Goal: Transaction & Acquisition: Purchase product/service

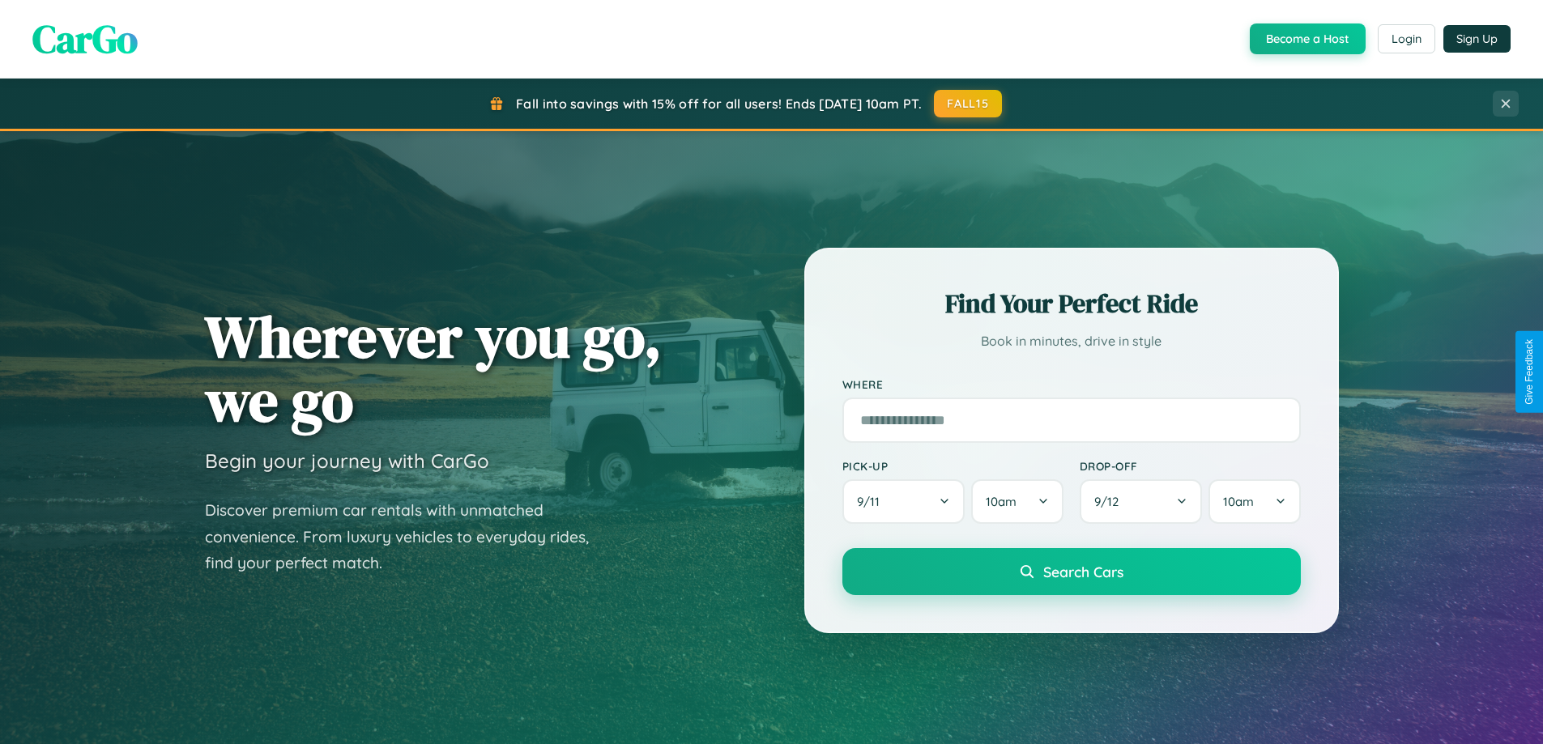
scroll to position [48, 0]
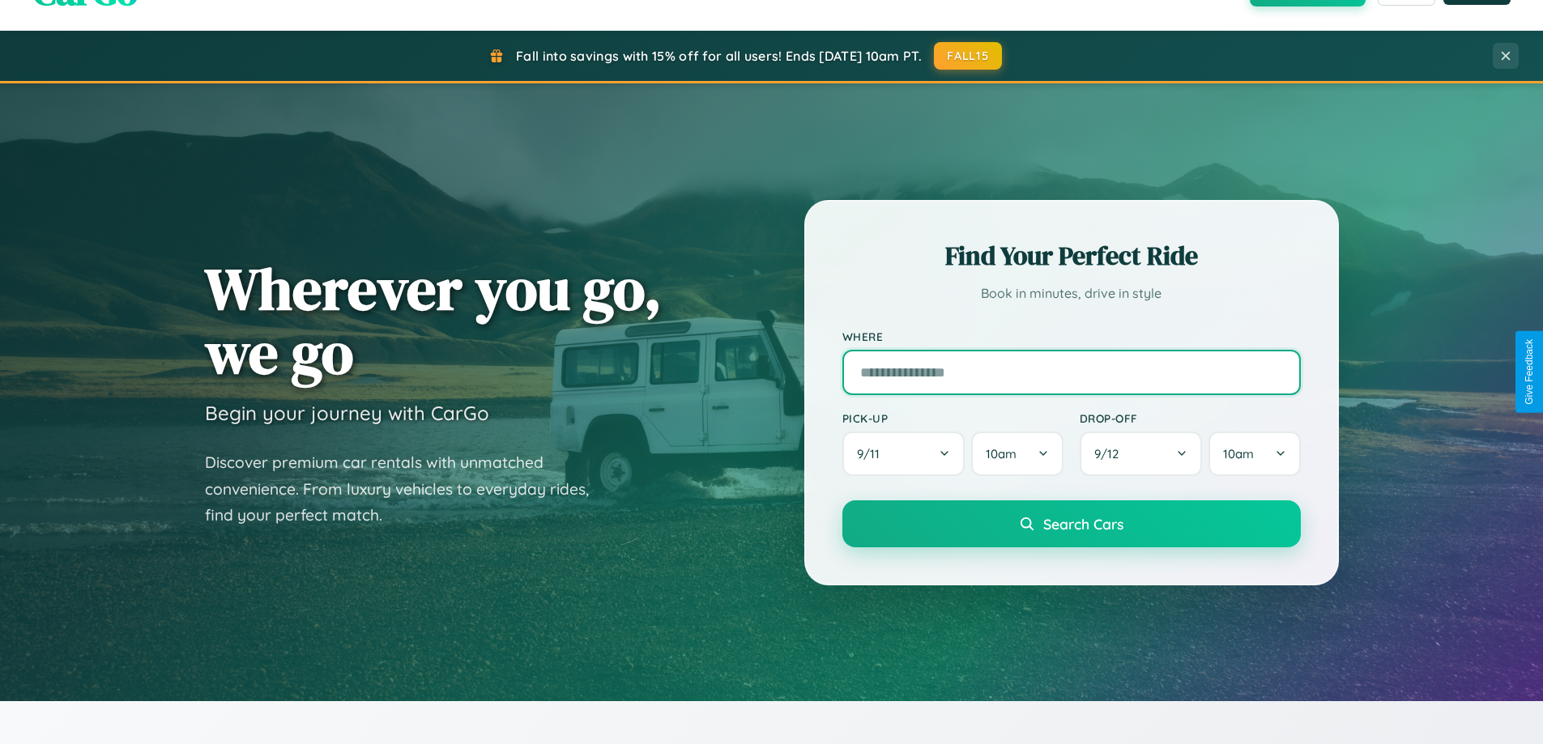
click at [1070, 372] on input "text" at bounding box center [1071, 372] width 458 height 45
type input "**********"
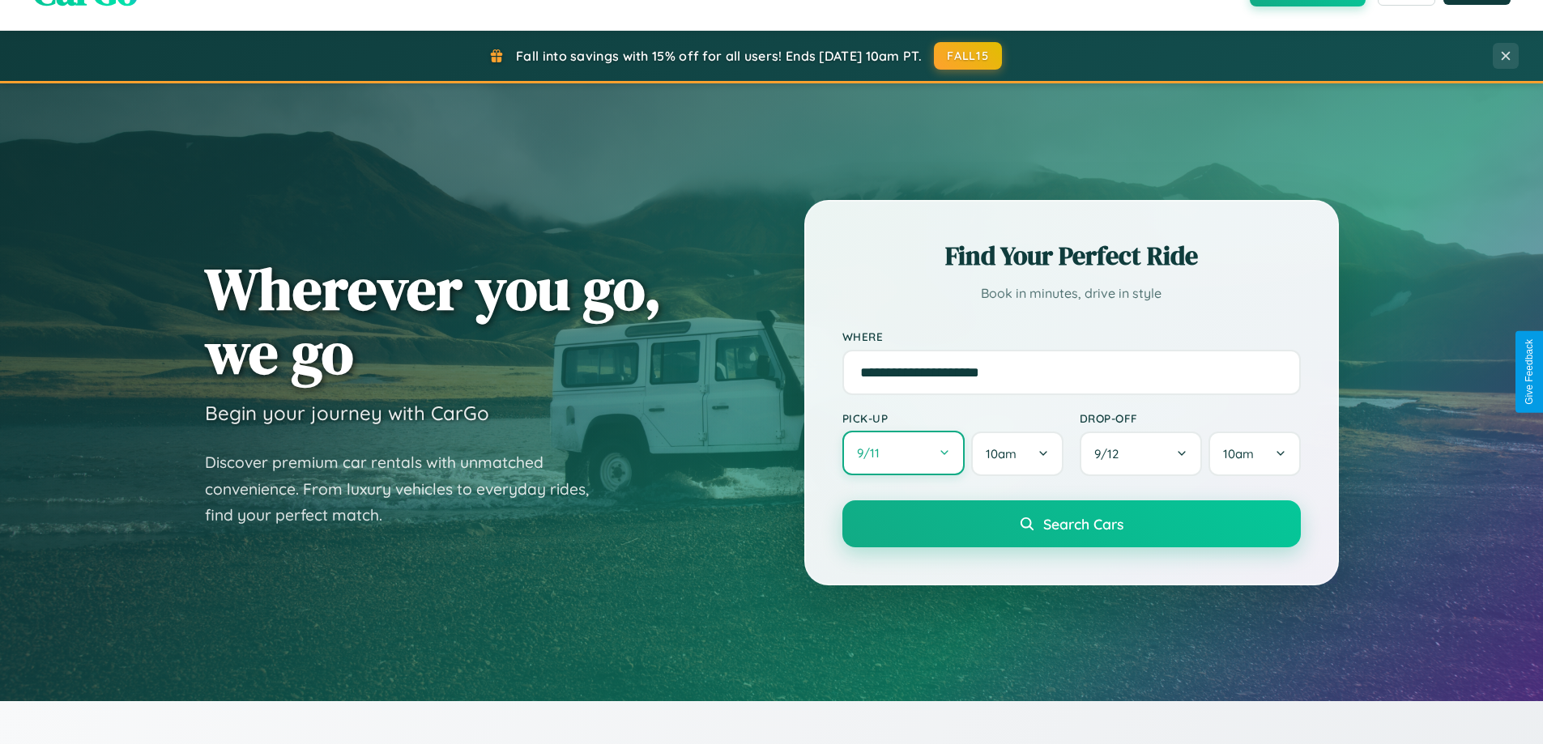
click at [903, 453] on button "9 / 11" at bounding box center [903, 453] width 123 height 45
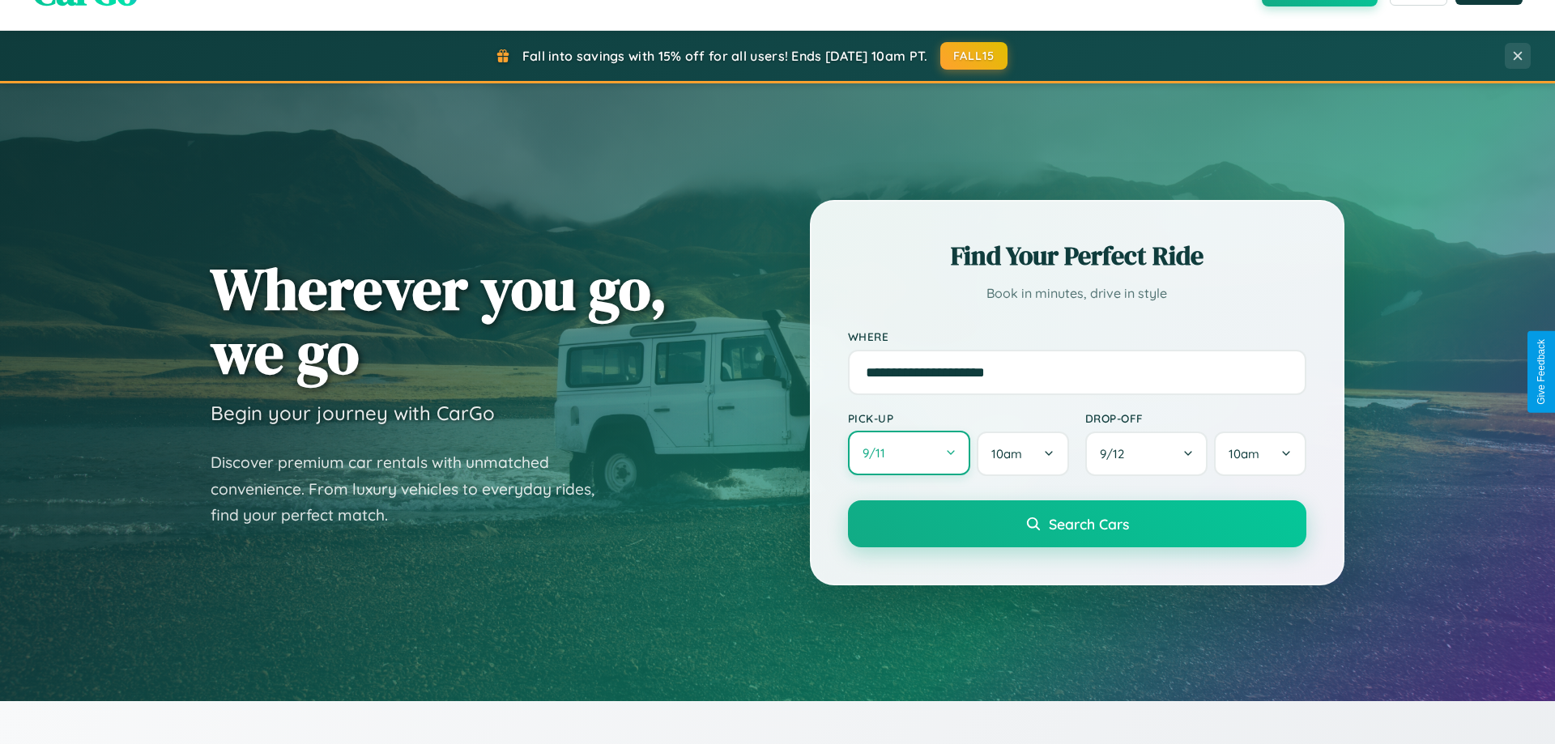
select select "*"
select select "****"
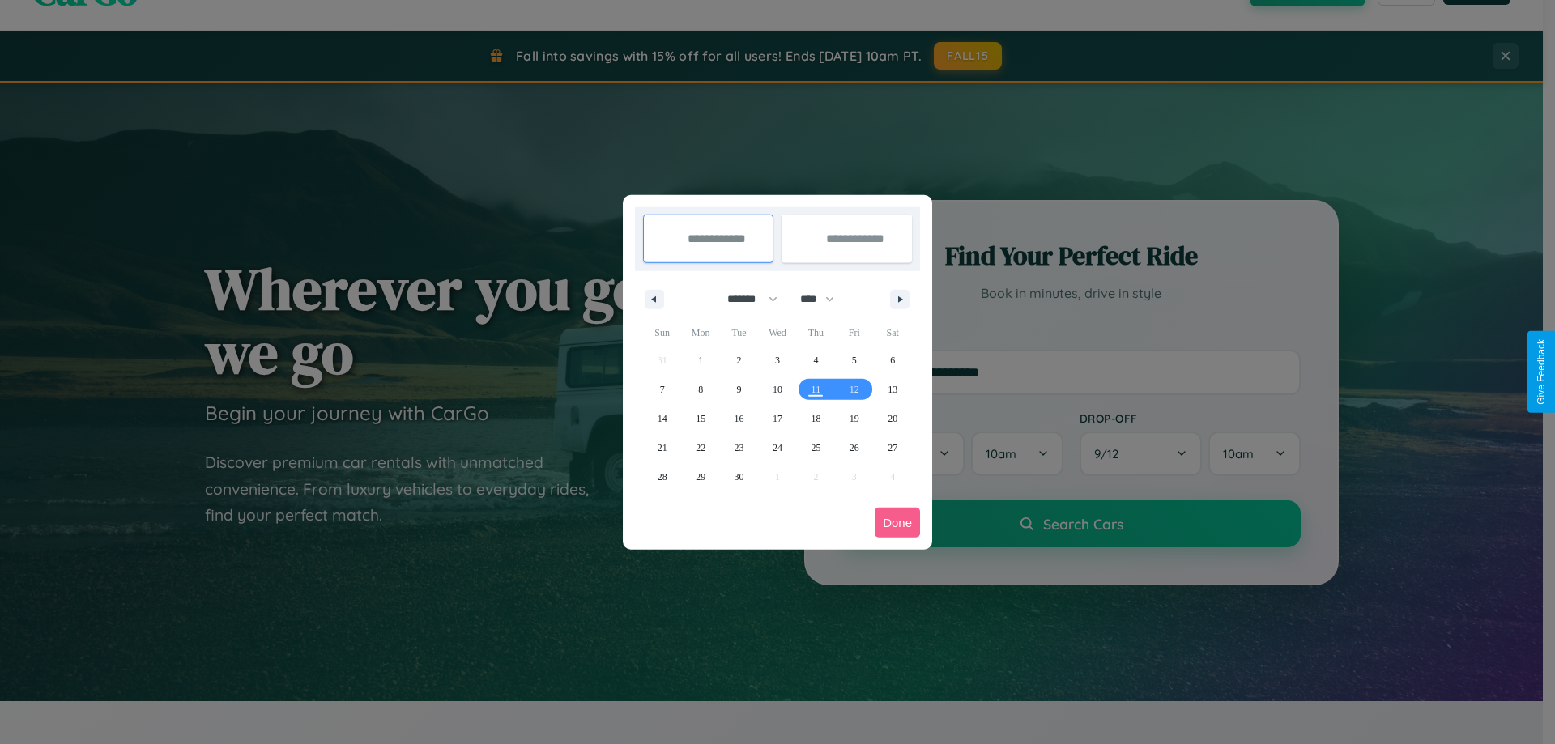
drag, startPoint x: 745, startPoint y: 299, endPoint x: 777, endPoint y: 325, distance: 41.5
click at [745, 299] on select "******* ******** ***** ***** *** **** **** ****** ********* ******* ******** **…" at bounding box center [749, 299] width 69 height 27
select select "*"
click at [824, 299] on select "**** **** **** **** **** **** **** **** **** **** **** **** **** **** **** ****…" at bounding box center [816, 299] width 49 height 27
select select "****"
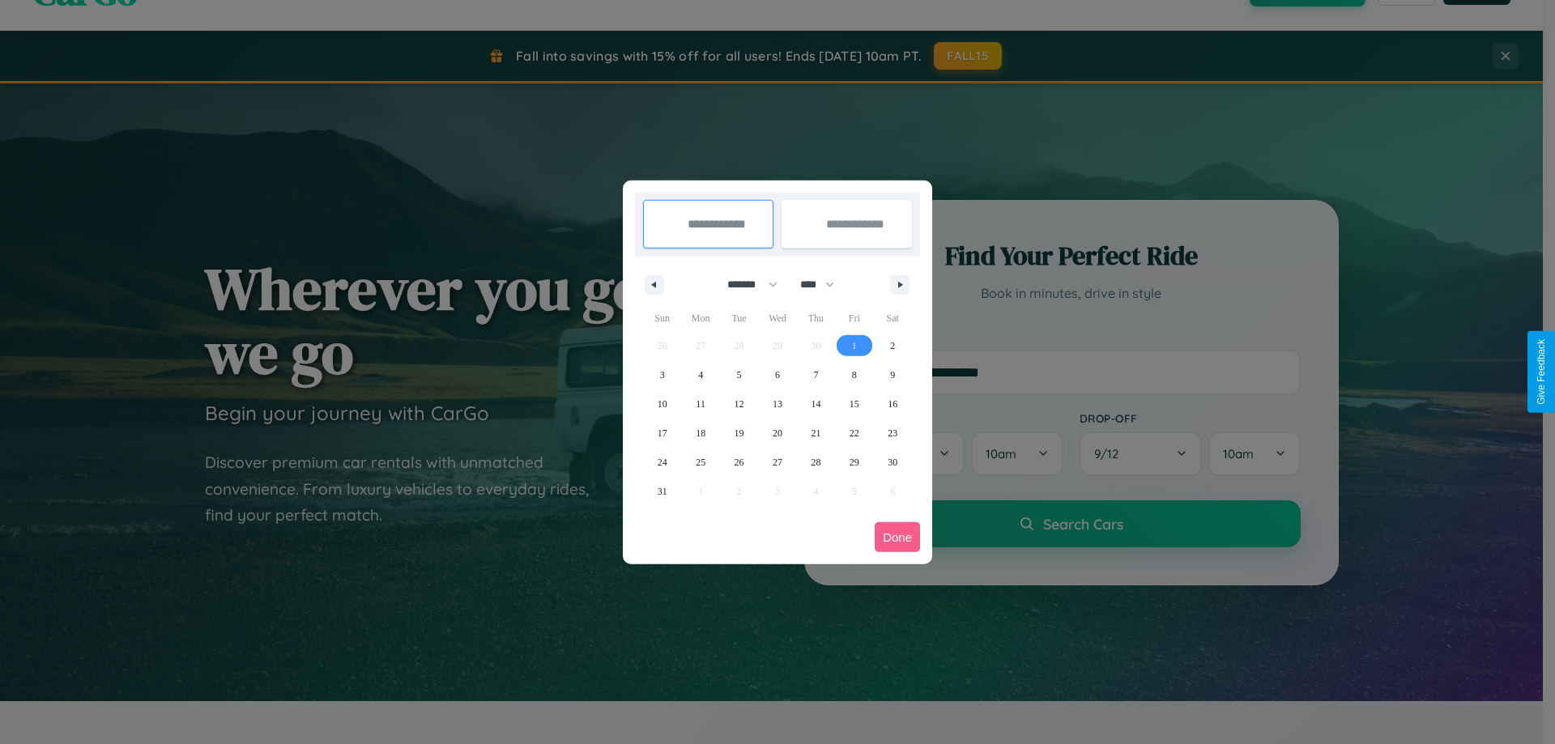
click at [853, 345] on span "1" at bounding box center [854, 345] width 5 height 29
type input "**********"
click at [892, 345] on span "2" at bounding box center [892, 345] width 5 height 29
type input "**********"
click at [897, 537] on button "Done" at bounding box center [896, 537] width 45 height 30
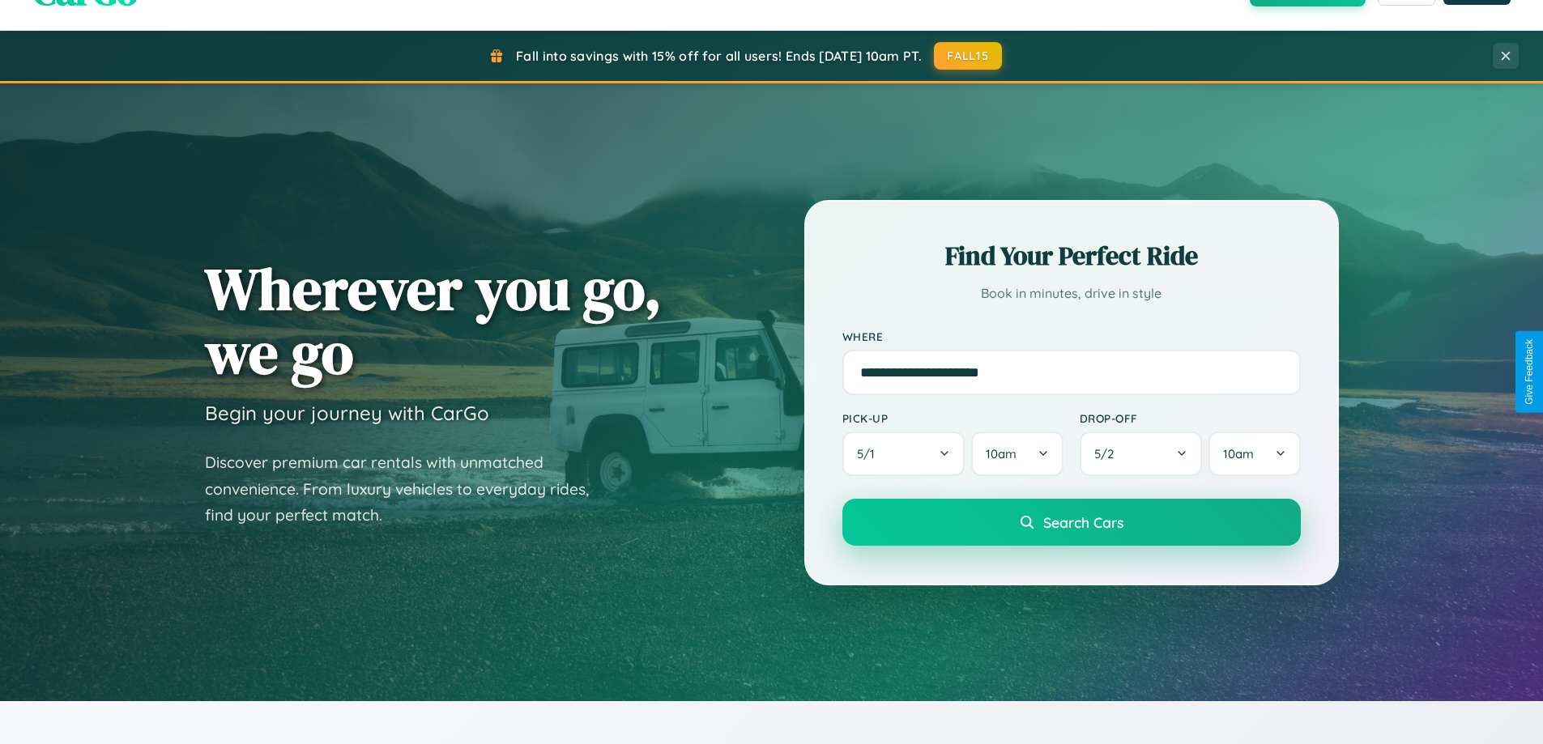
click at [1070, 522] on span "Search Cars" at bounding box center [1083, 522] width 80 height 18
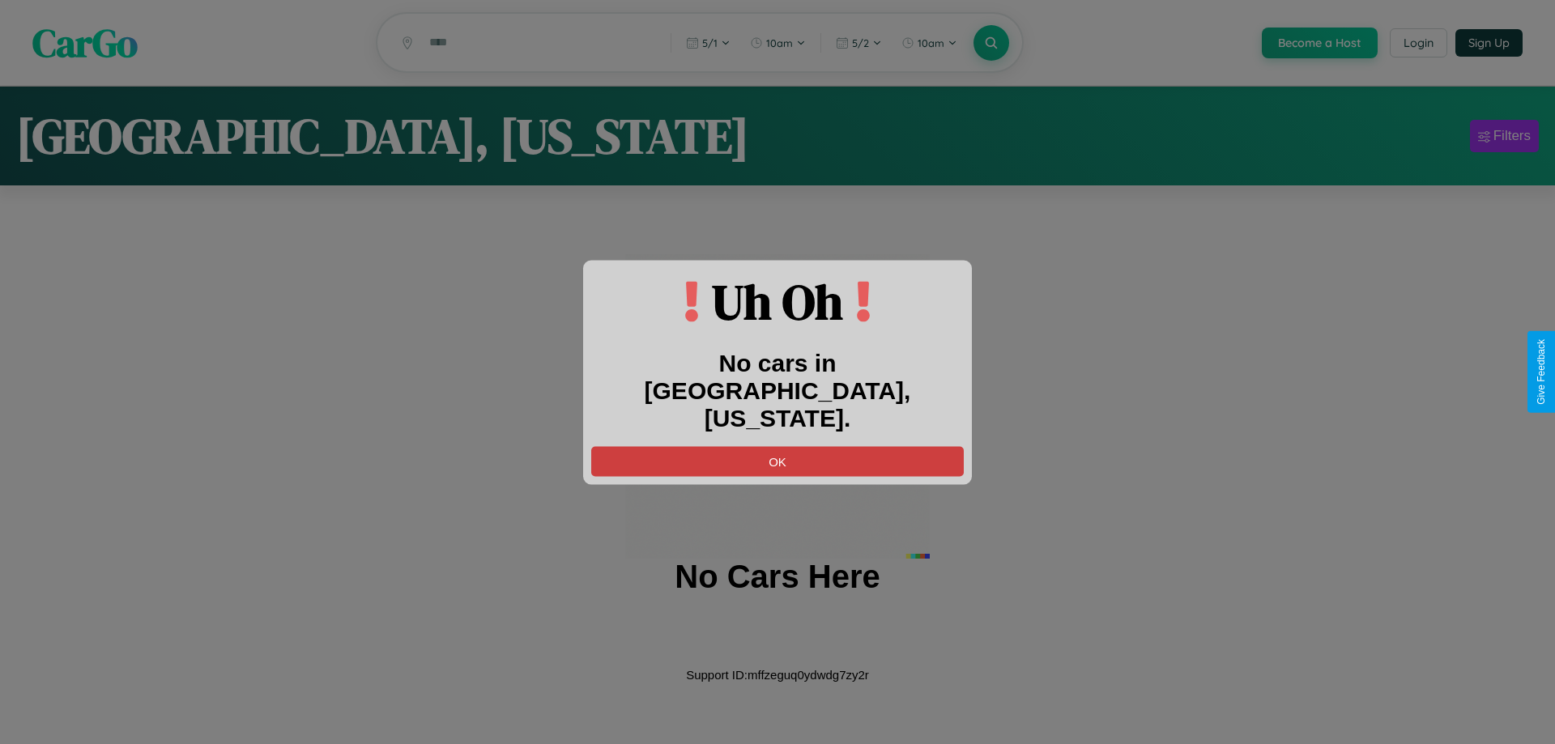
click at [777, 447] on button "OK" at bounding box center [777, 461] width 372 height 30
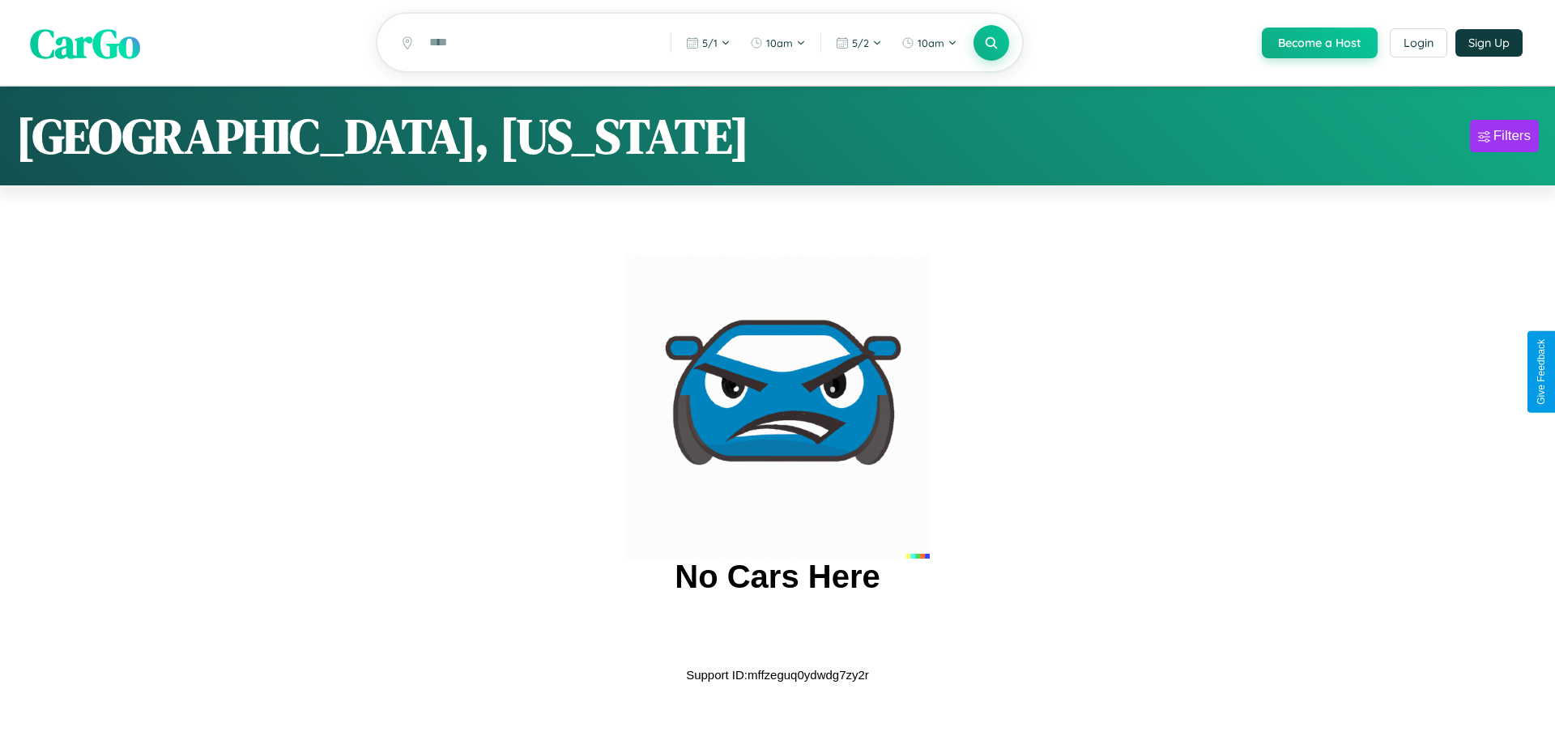
click at [85, 44] on span "CarGo" at bounding box center [85, 43] width 110 height 56
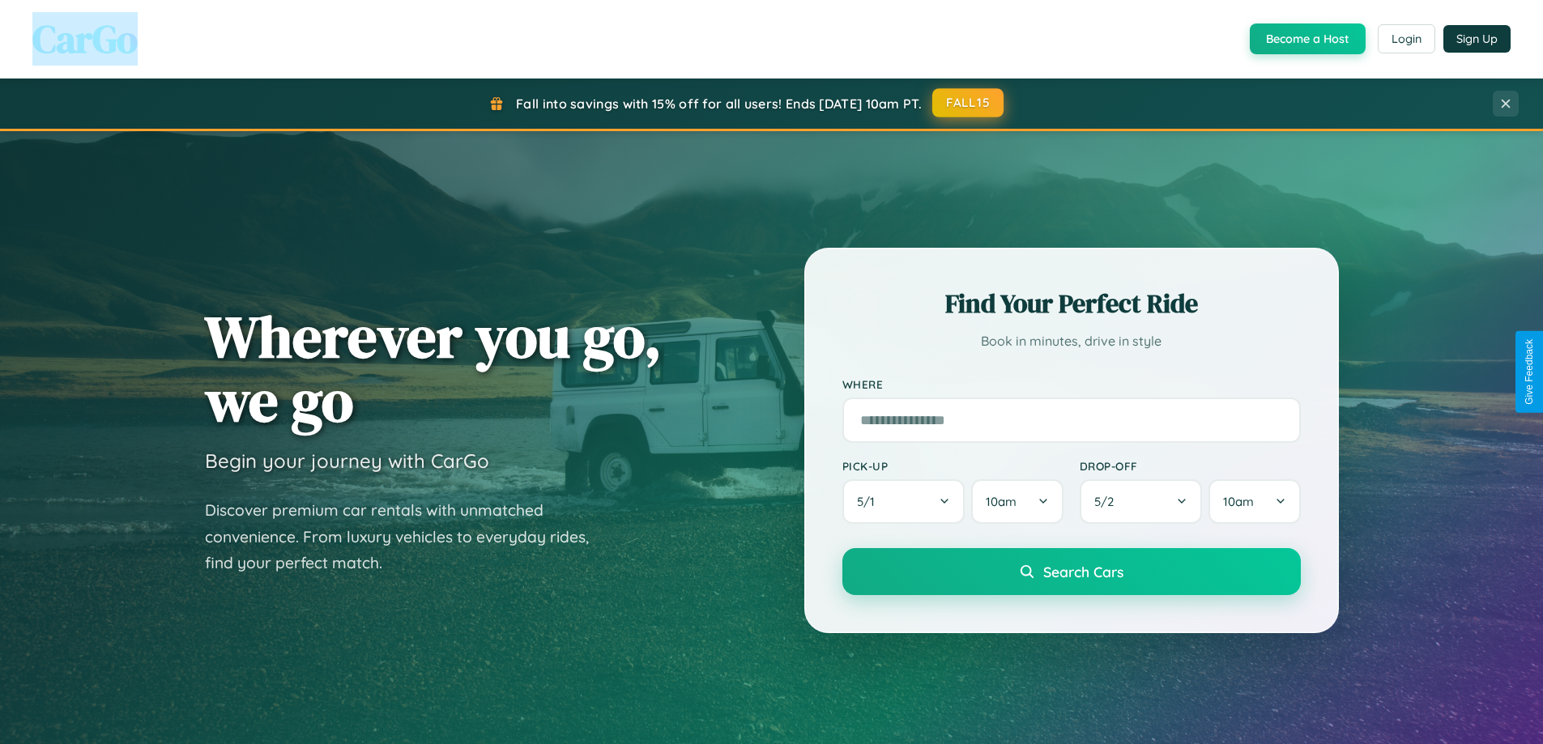
click at [968, 103] on button "FALL15" at bounding box center [967, 102] width 71 height 29
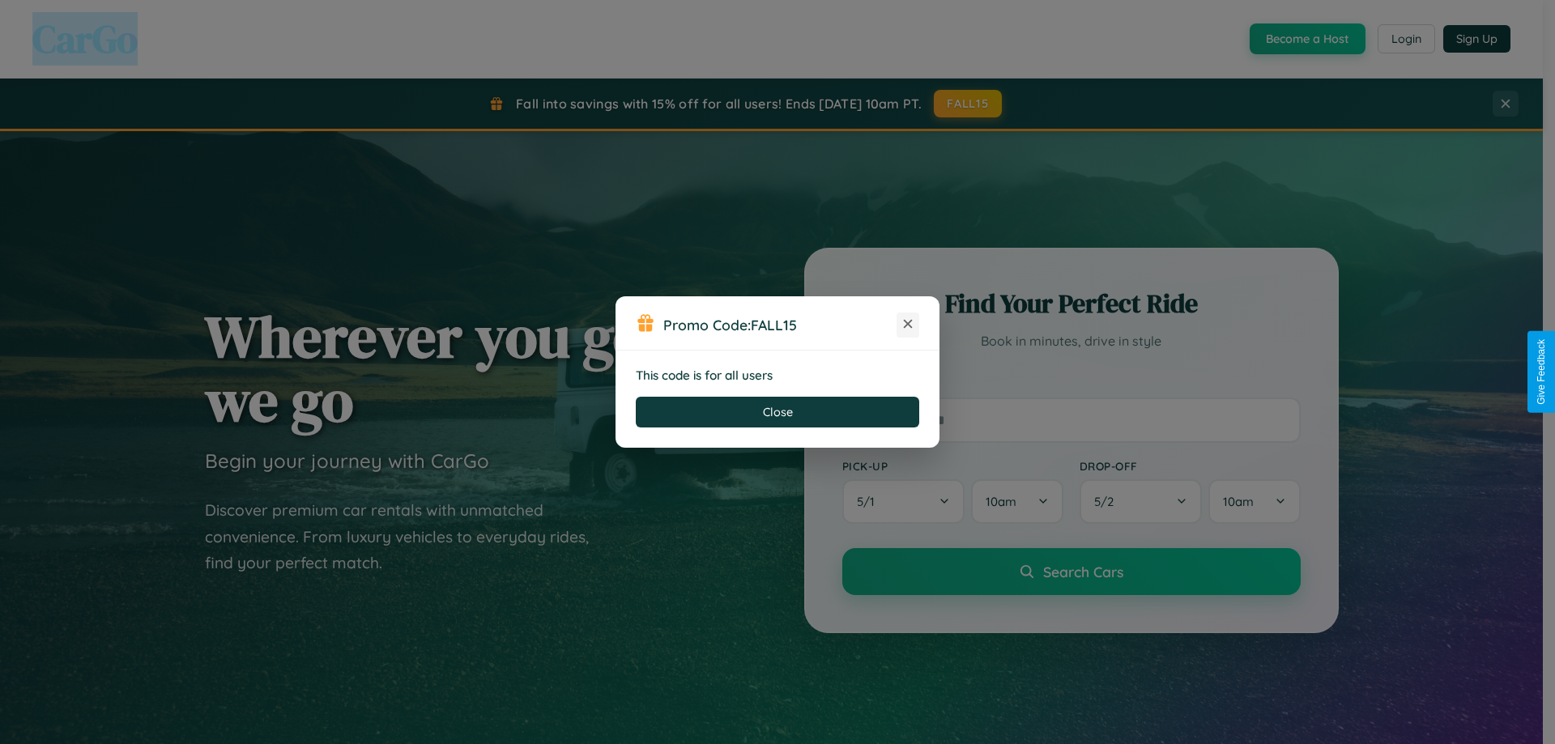
click at [908, 325] on icon at bounding box center [908, 324] width 16 height 16
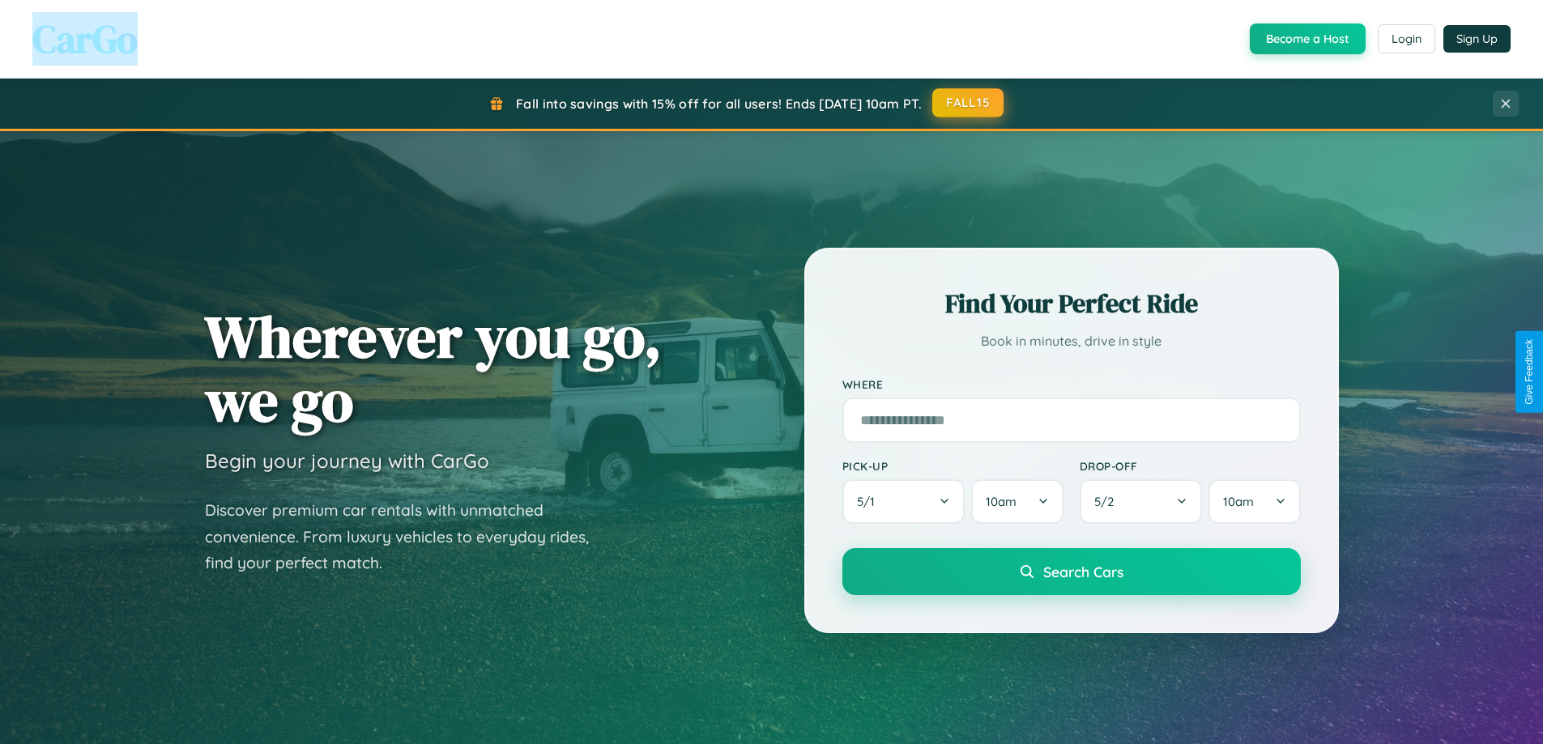
click at [968, 104] on button "FALL15" at bounding box center [967, 102] width 71 height 29
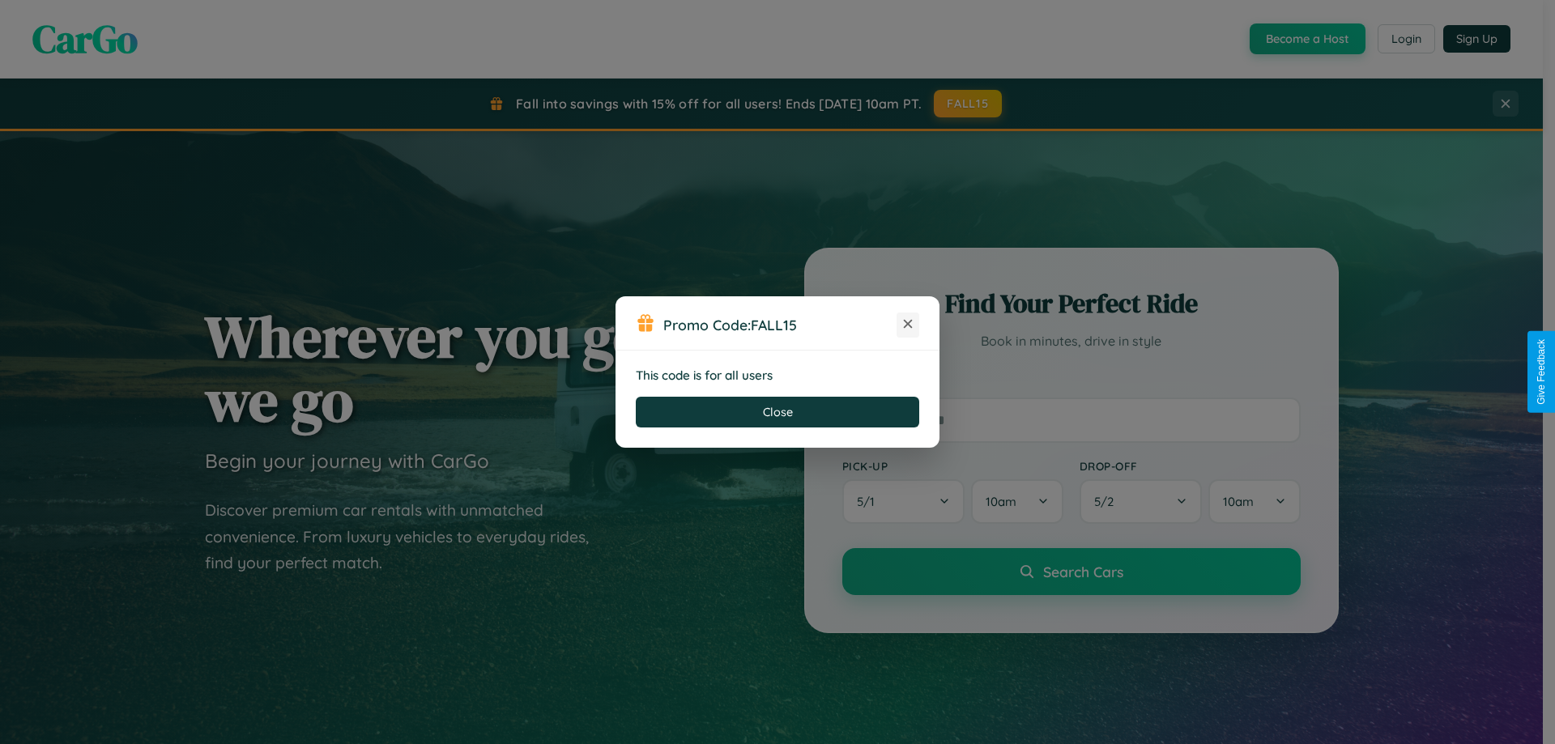
click at [908, 325] on icon at bounding box center [908, 324] width 16 height 16
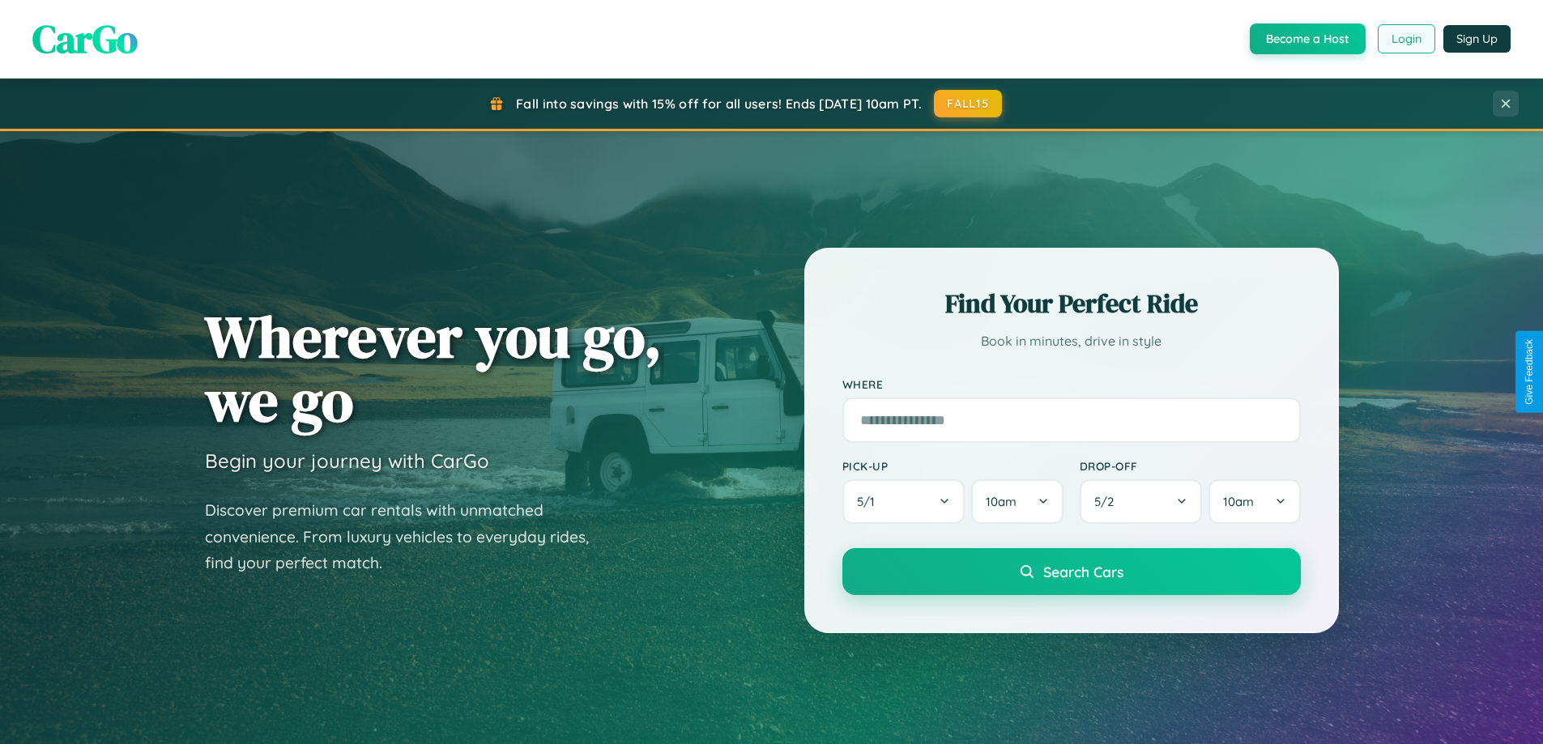
click at [1405, 39] on button "Login" at bounding box center [1405, 38] width 57 height 29
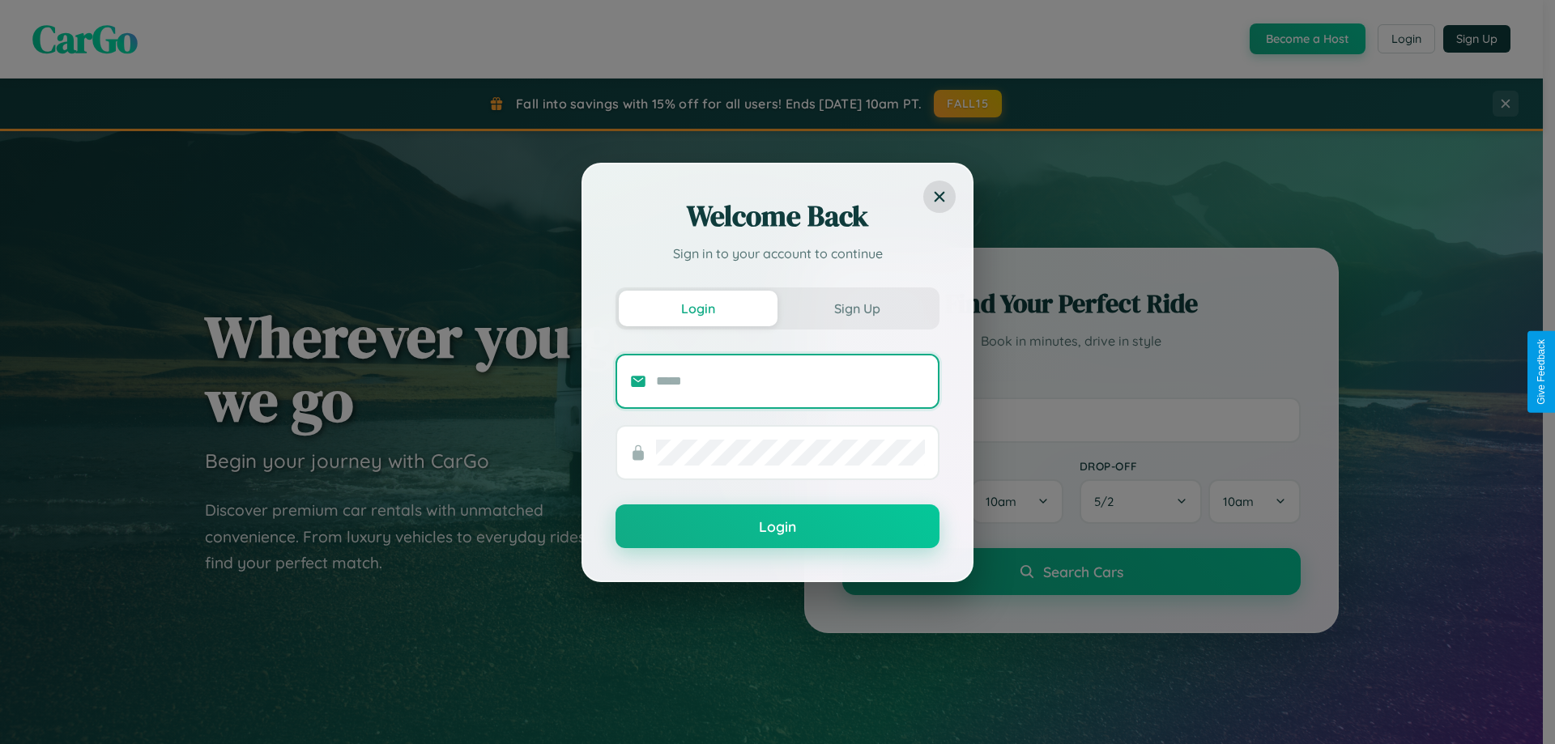
click at [790, 381] on input "text" at bounding box center [790, 381] width 269 height 26
type input "**********"
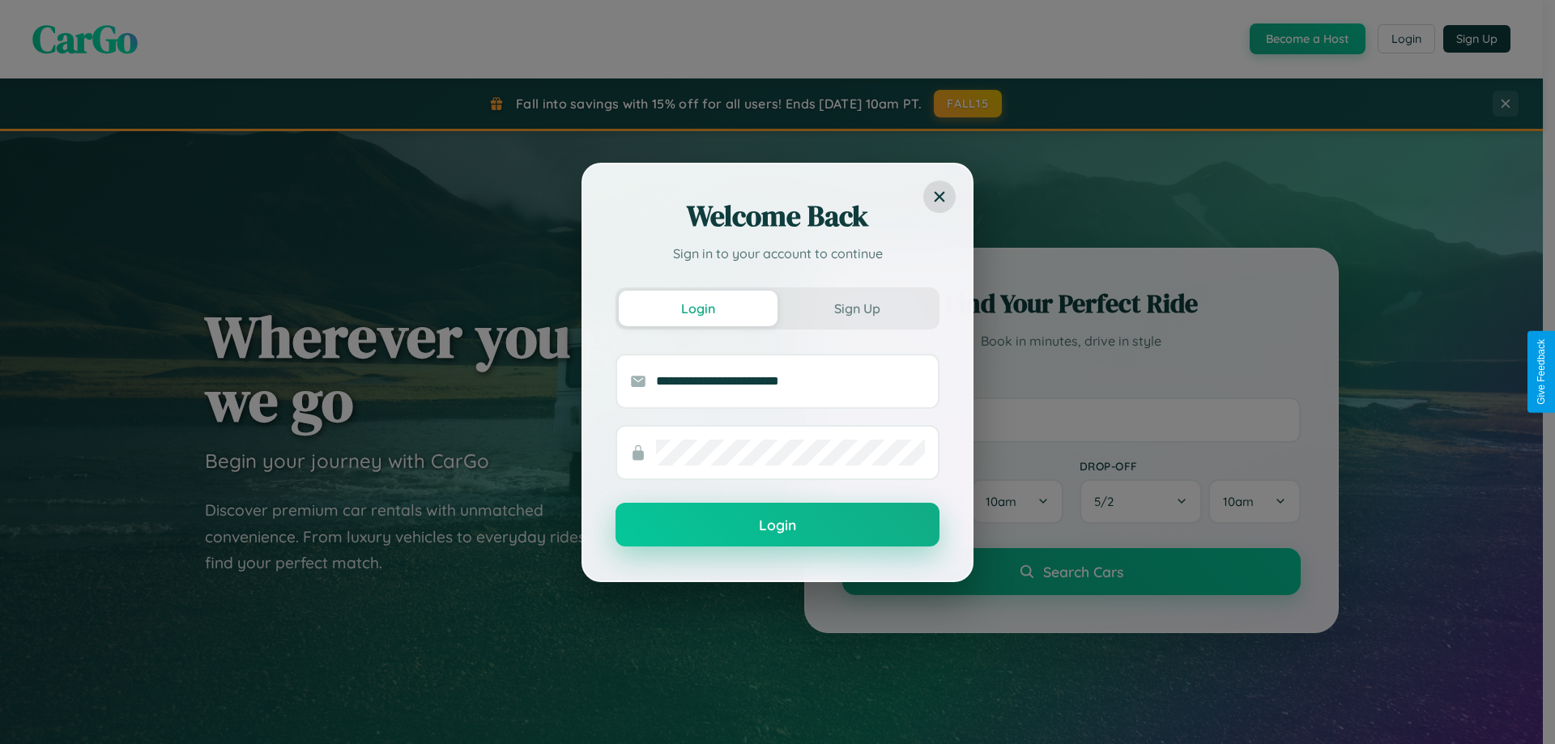
click at [777, 526] on button "Login" at bounding box center [777, 525] width 324 height 44
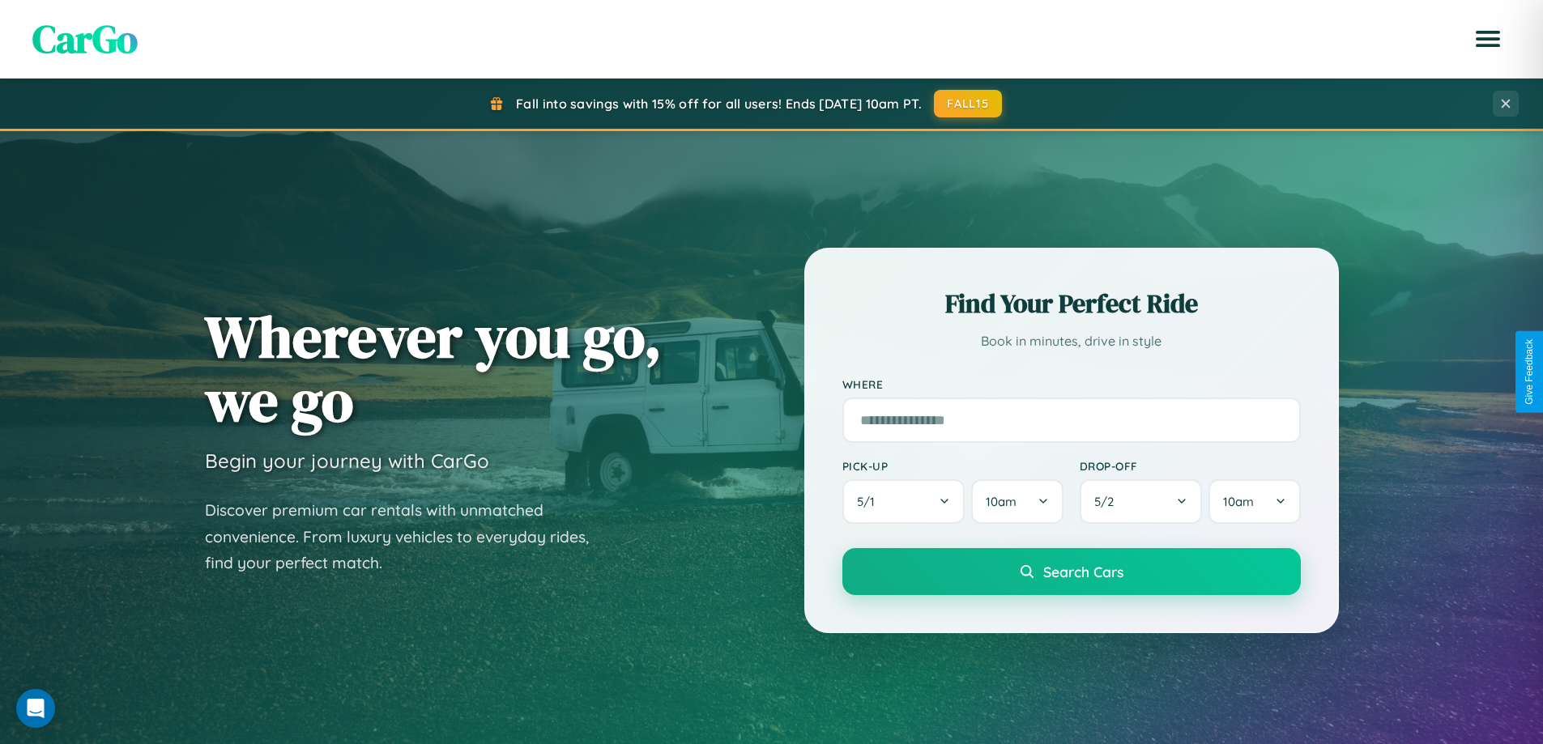
scroll to position [1114, 0]
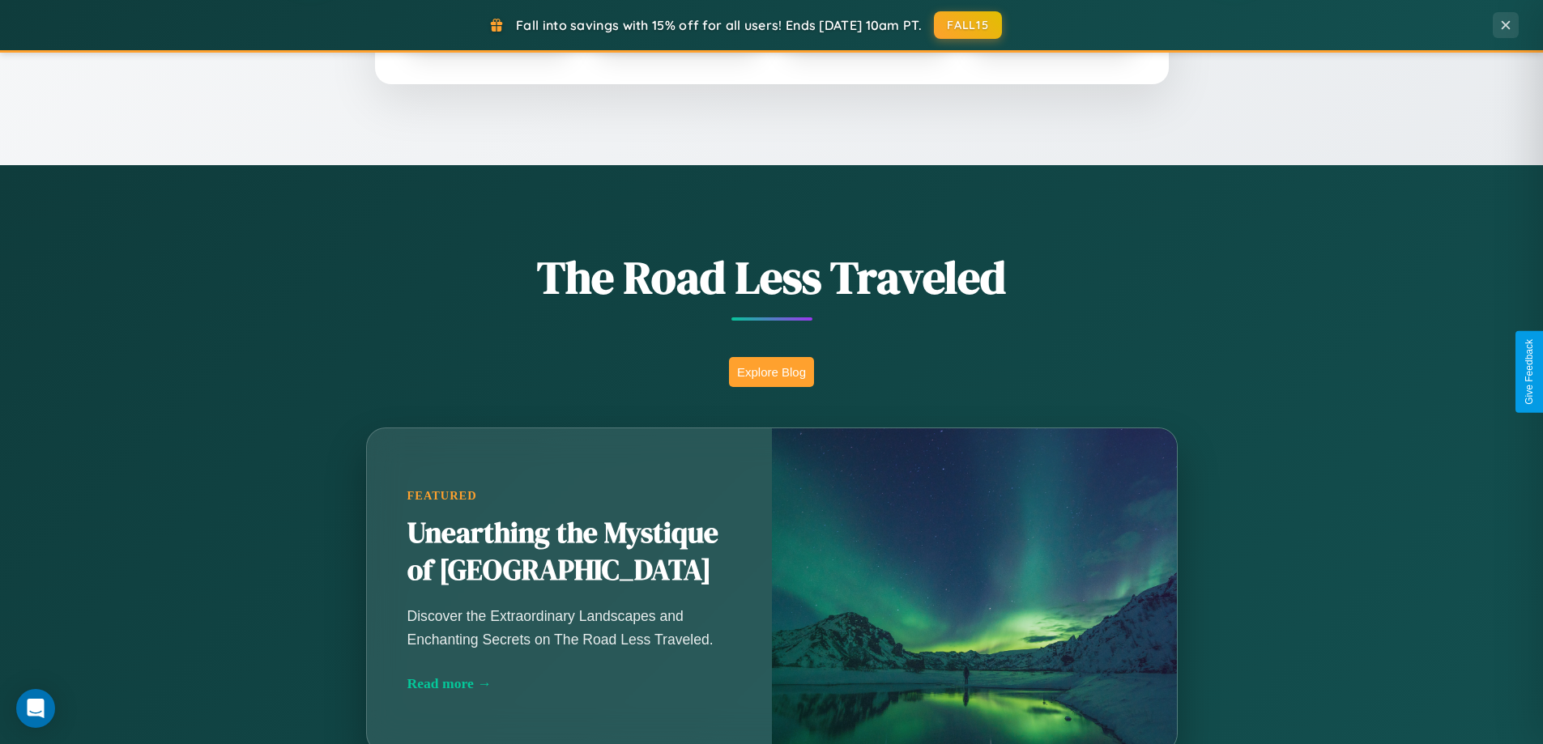
click at [771, 372] on button "Explore Blog" at bounding box center [771, 372] width 85 height 30
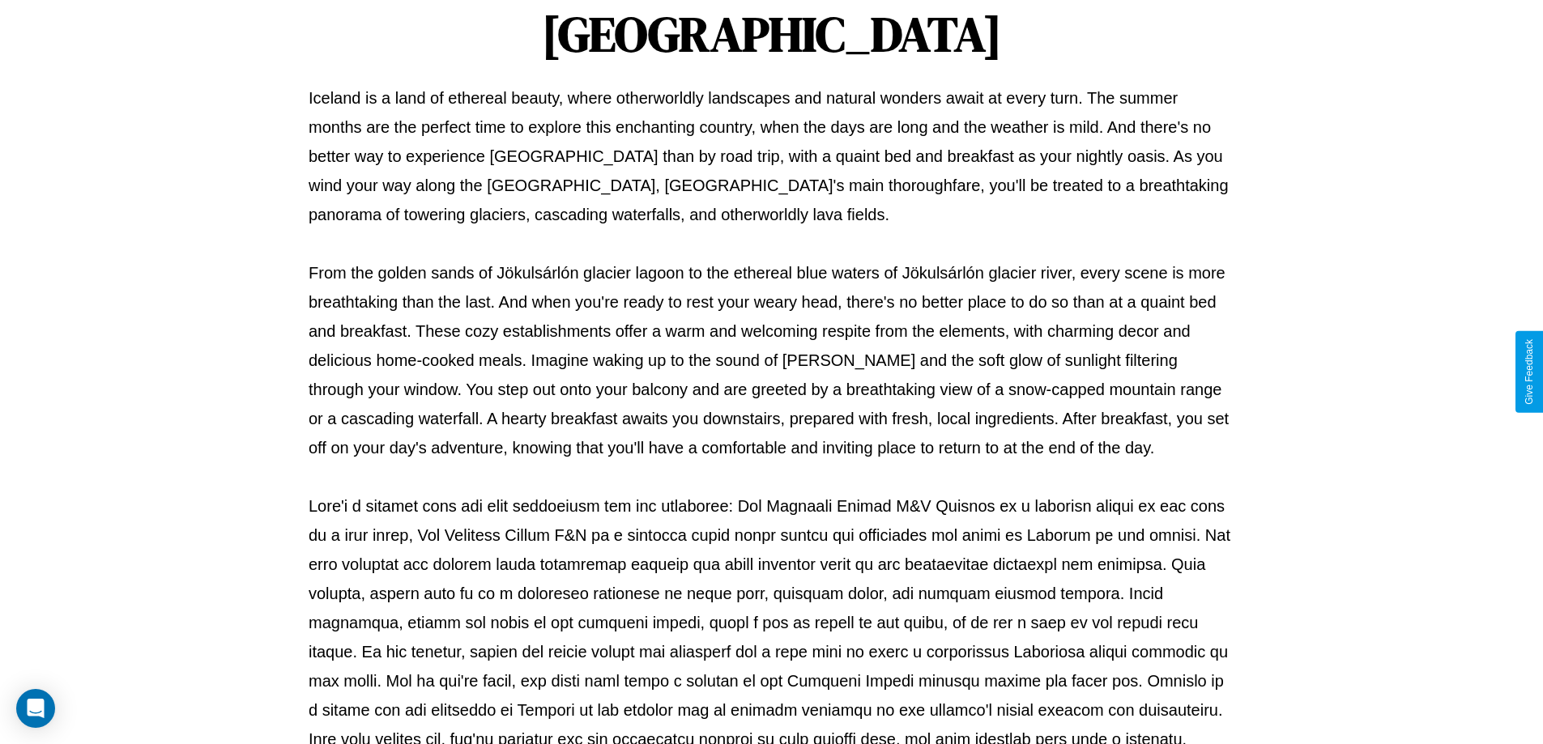
scroll to position [524, 0]
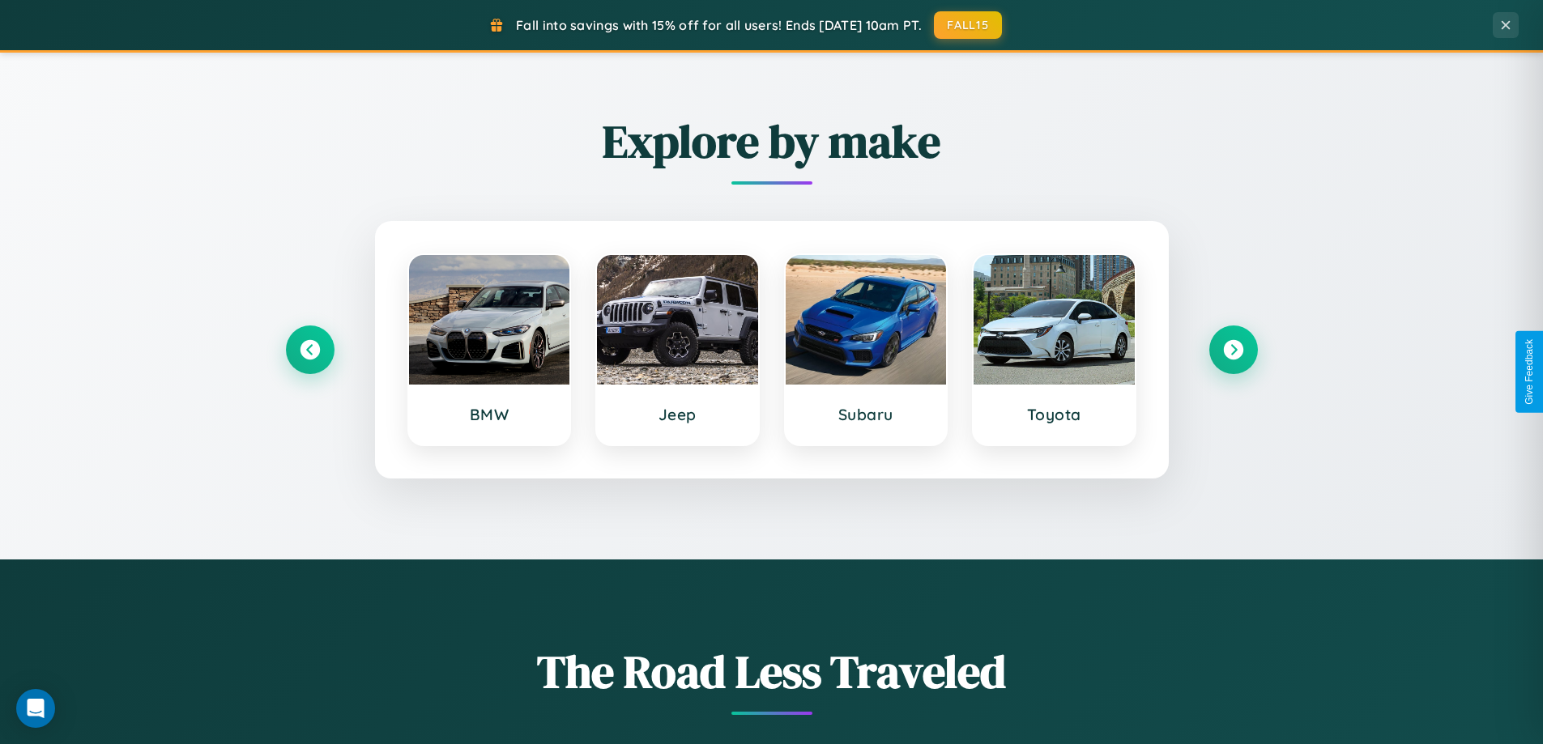
scroll to position [698, 0]
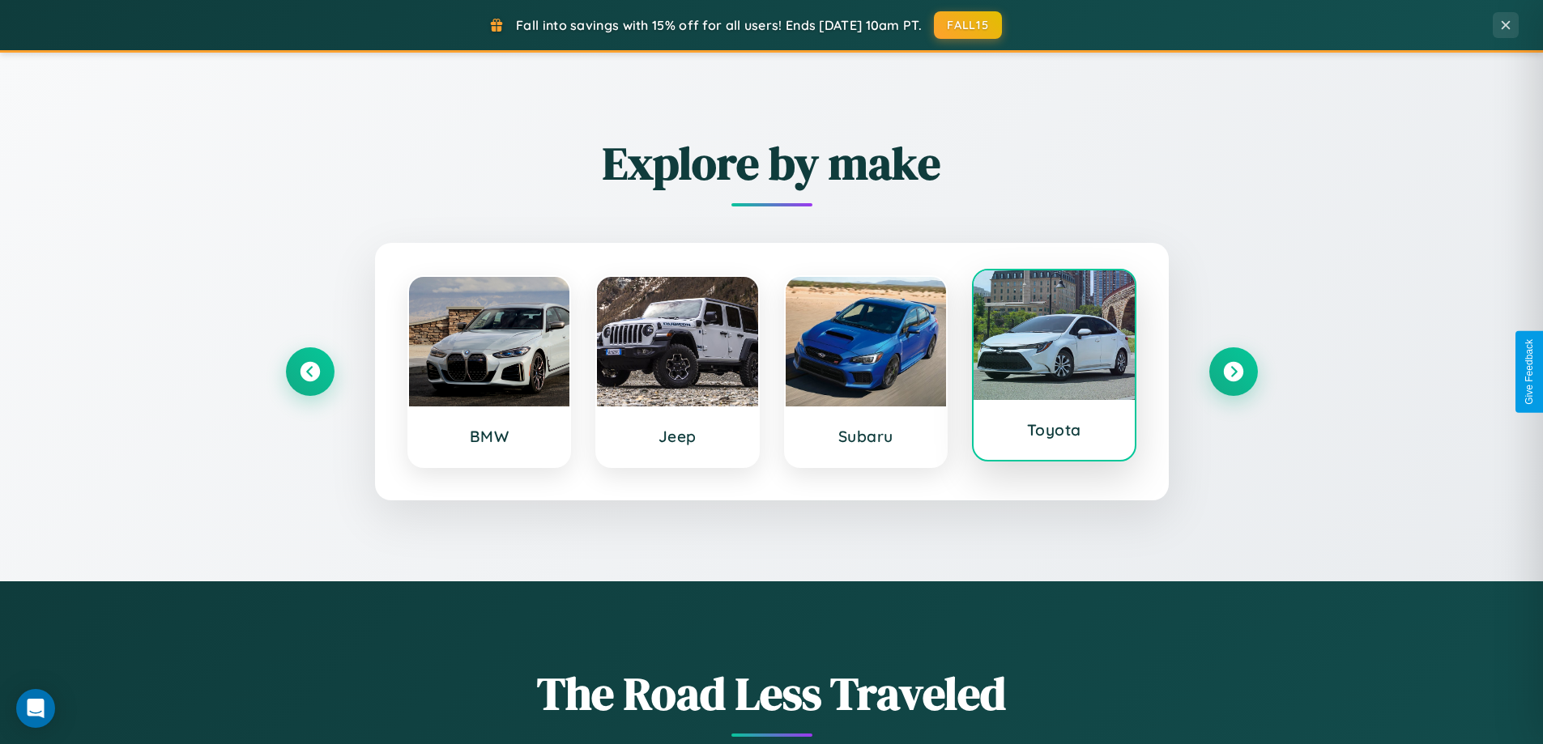
click at [1053, 368] on div at bounding box center [1053, 335] width 161 height 130
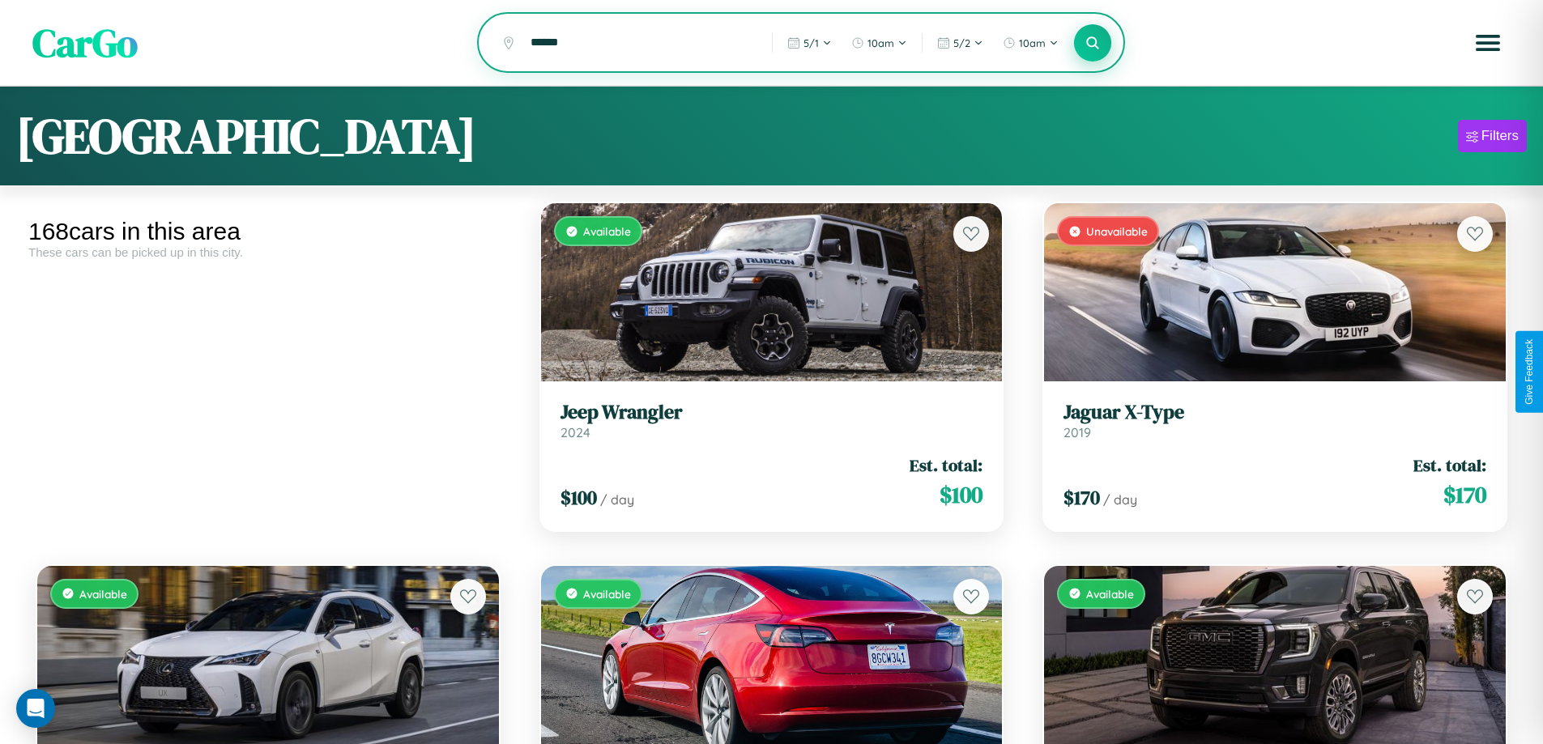
click at [1092, 44] on icon at bounding box center [1092, 42] width 15 height 15
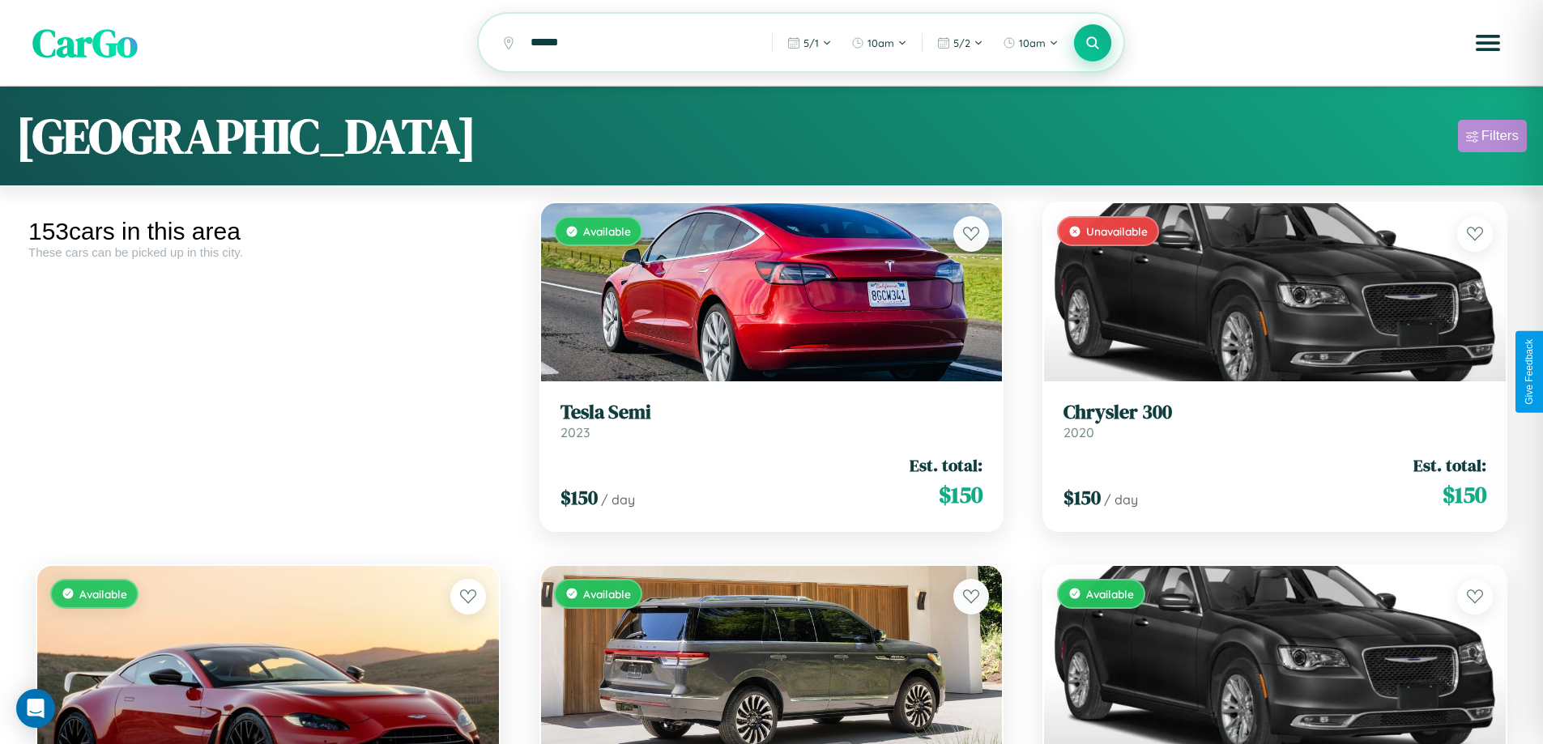
click at [1492, 138] on div "Filters" at bounding box center [1499, 136] width 37 height 16
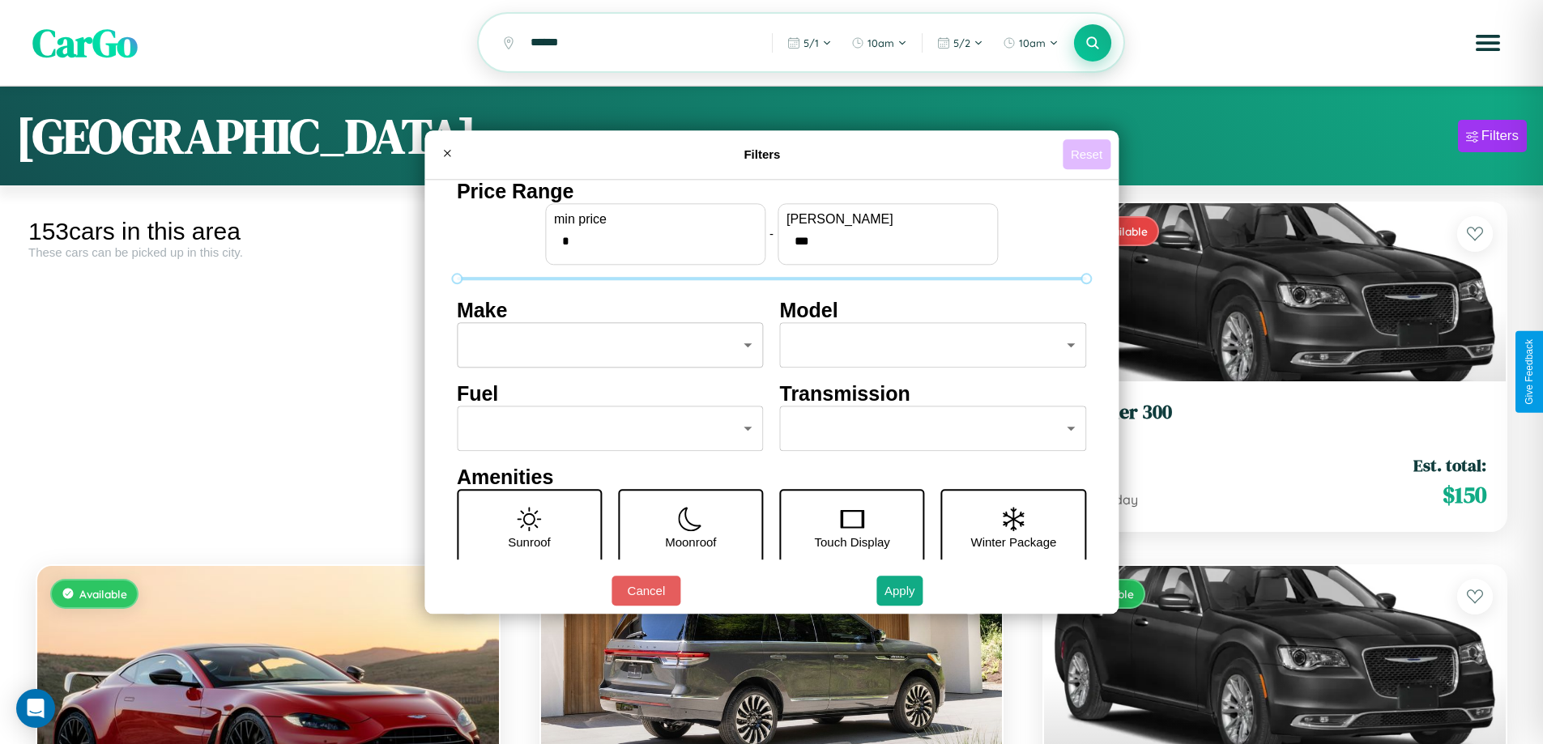
click at [1088, 154] on button "Reset" at bounding box center [1086, 154] width 48 height 30
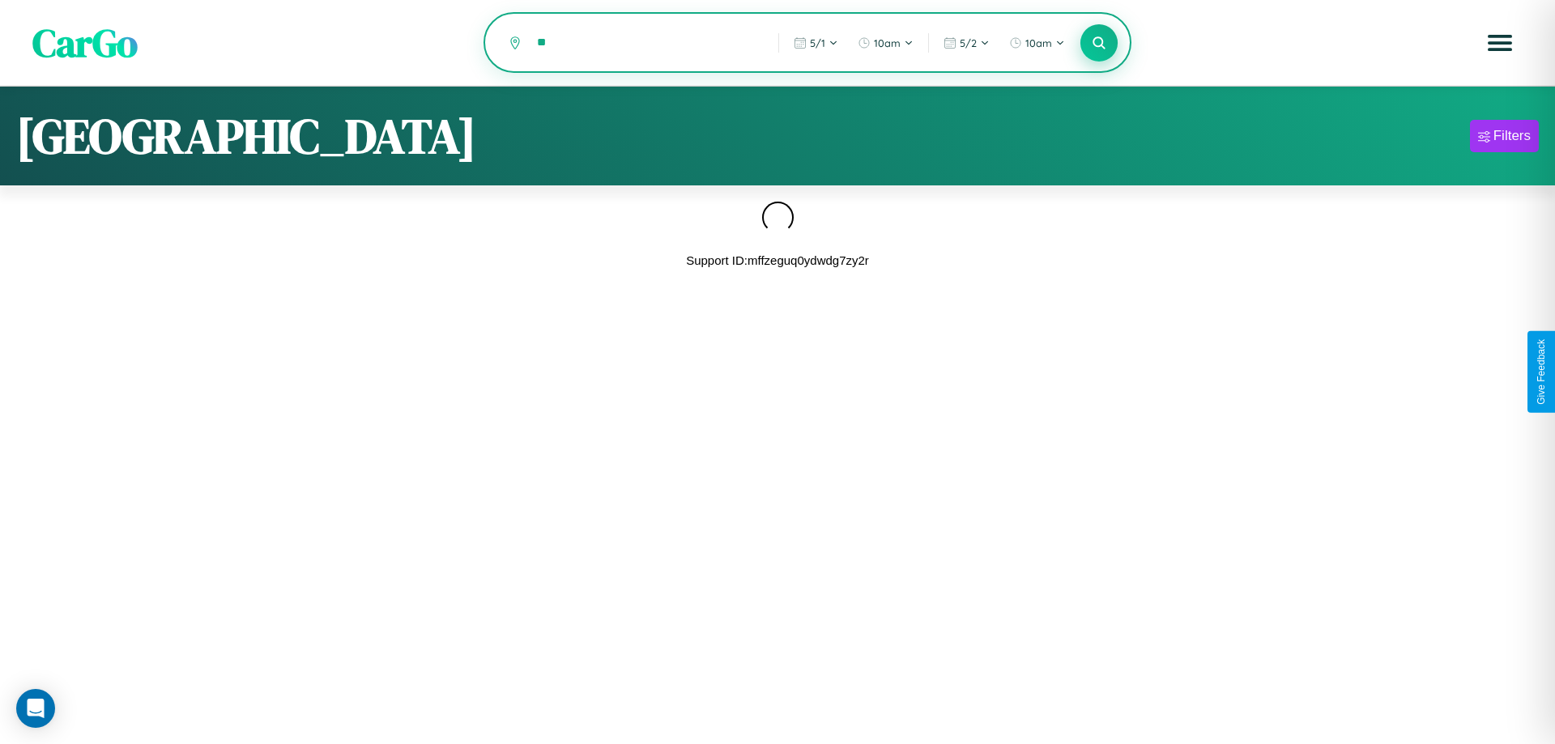
type input "*"
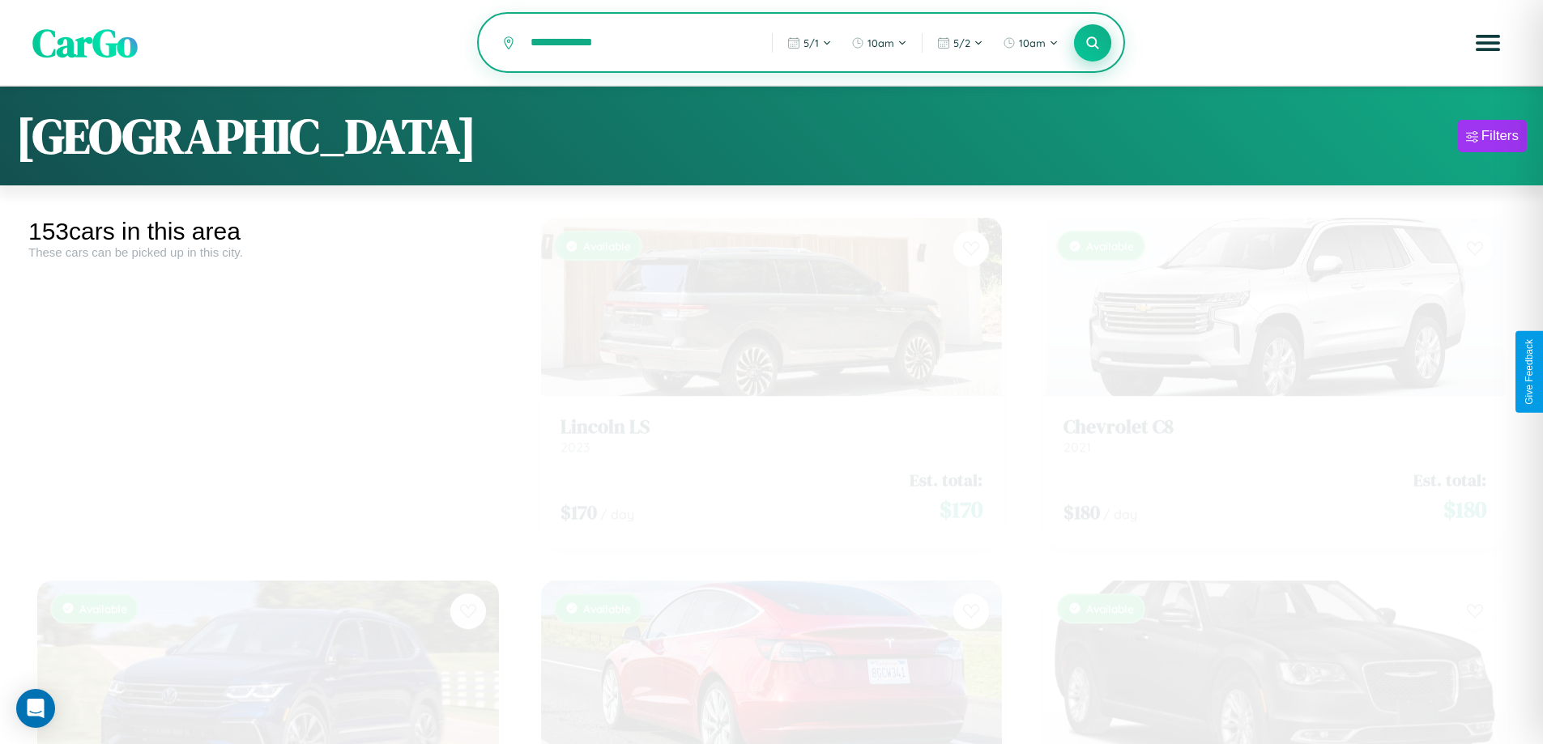
type input "**********"
click at [1092, 44] on icon at bounding box center [1092, 42] width 15 height 15
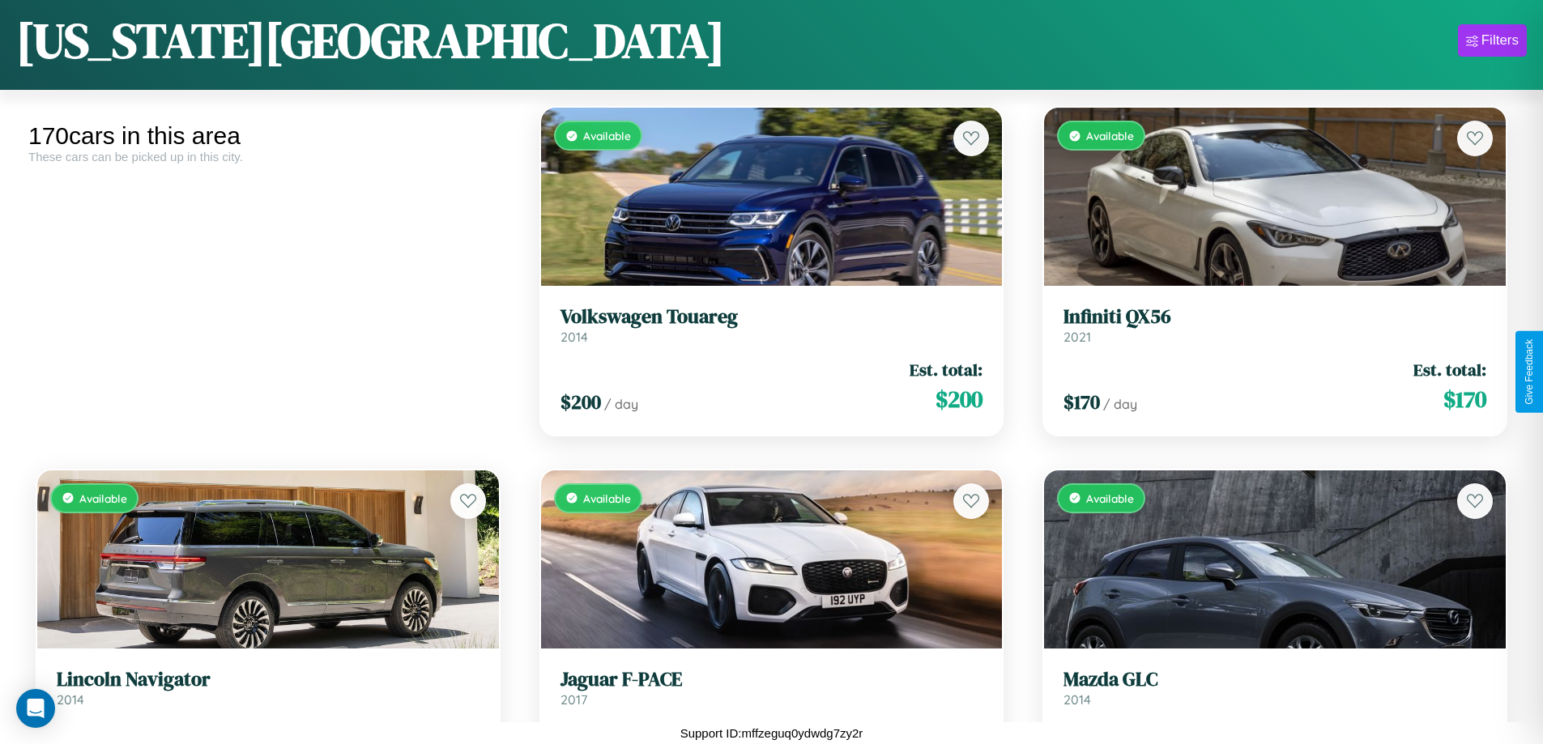
scroll to position [590, 0]
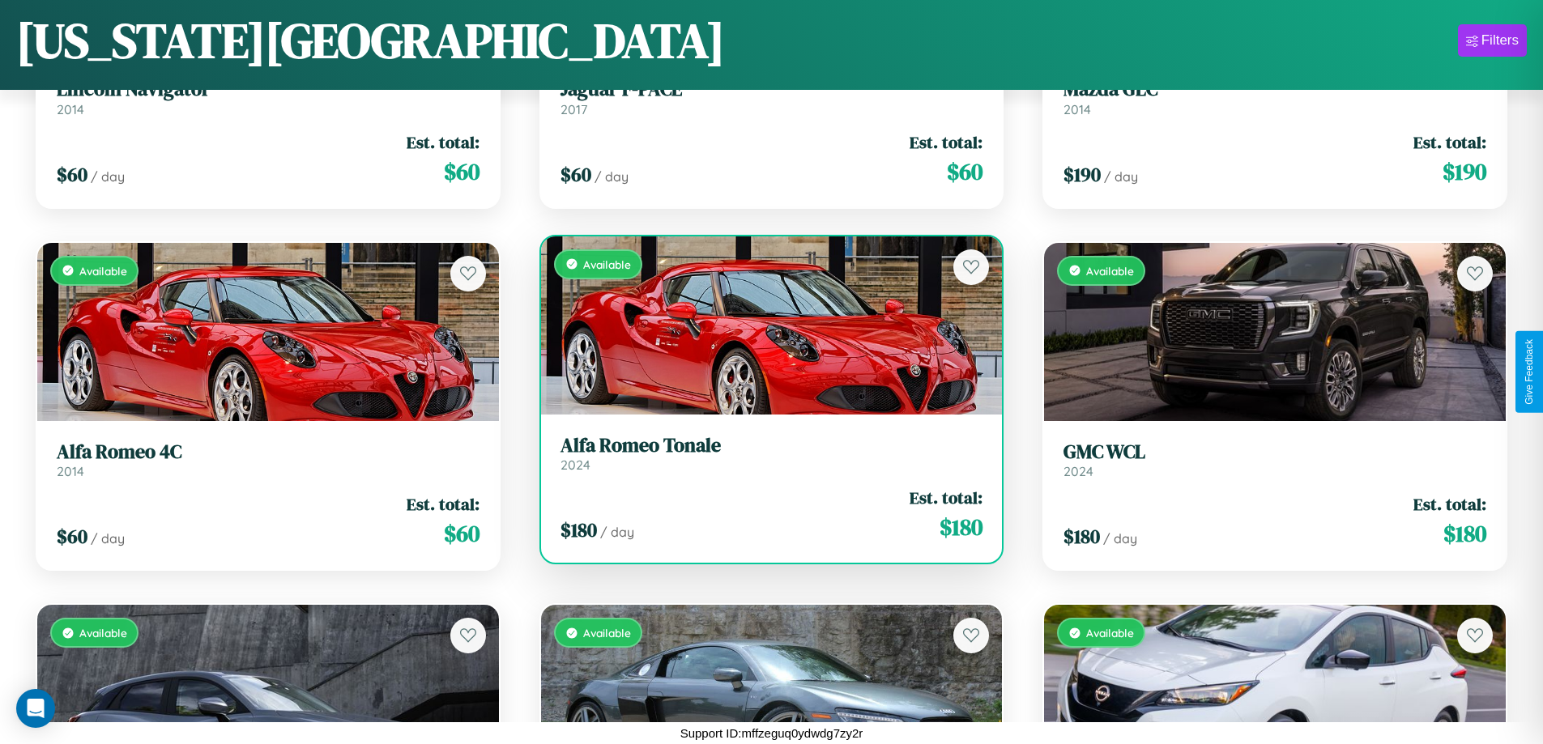
click at [764, 459] on link "Alfa Romeo Tonale 2024" at bounding box center [771, 454] width 423 height 40
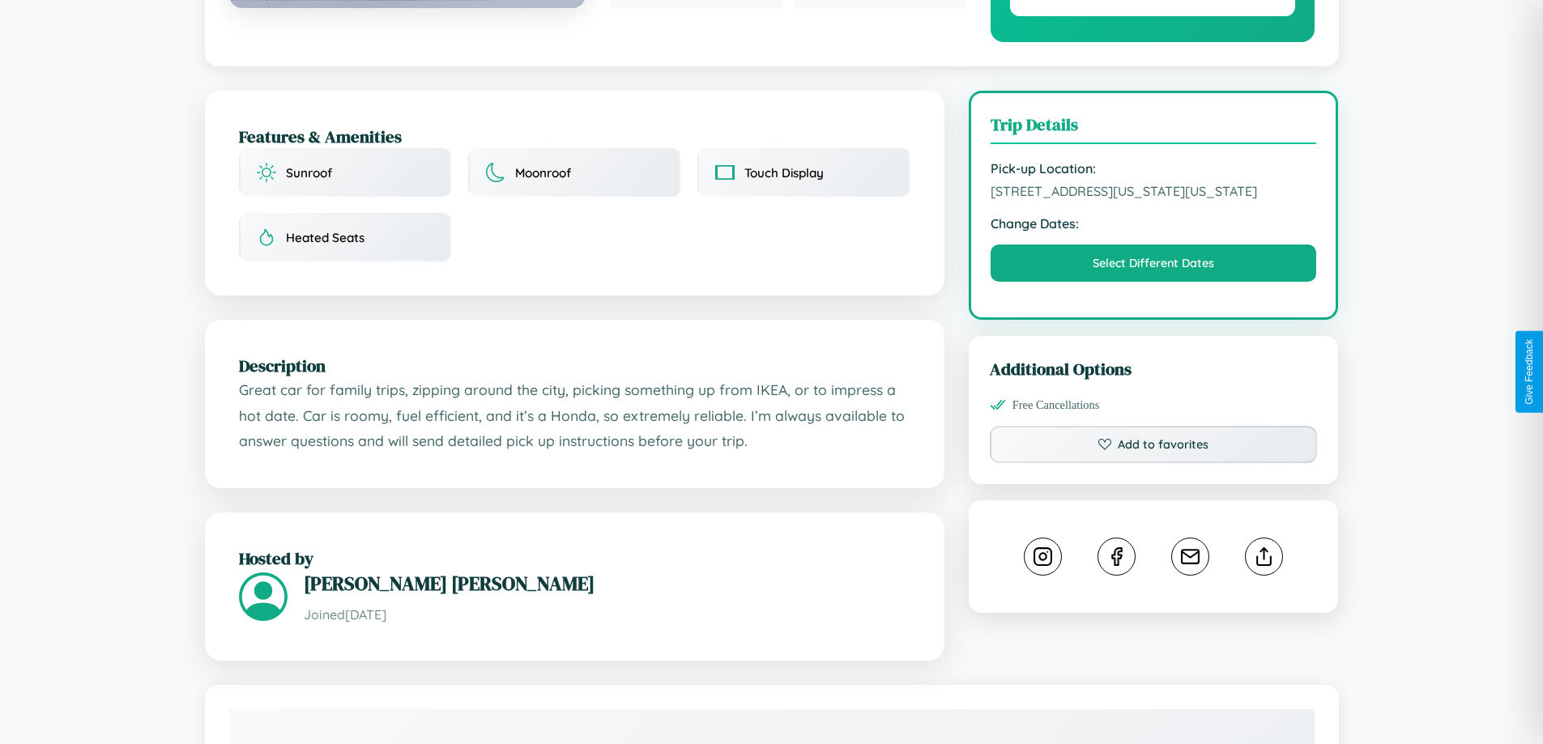
scroll to position [548, 0]
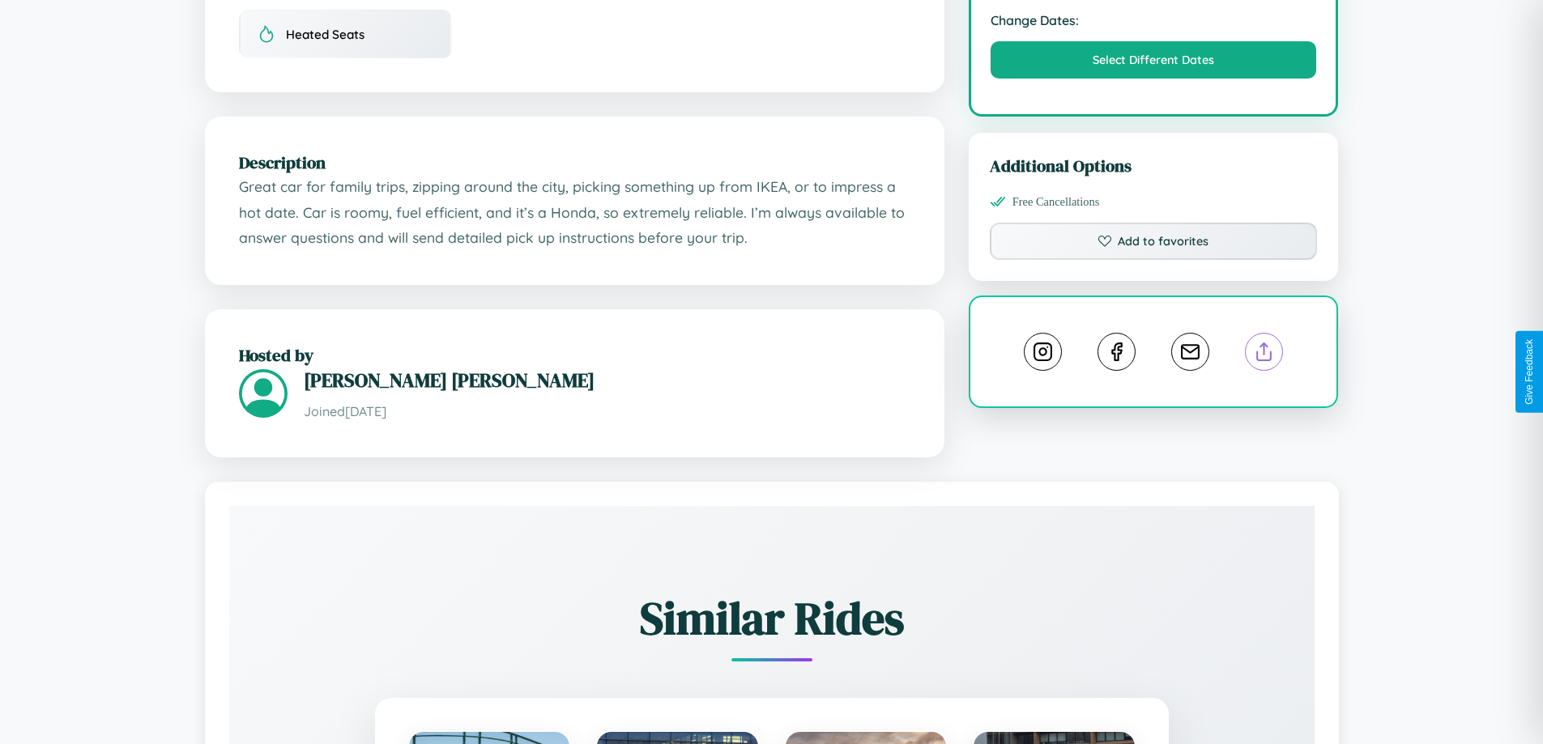
click at [1264, 355] on line at bounding box center [1264, 348] width 0 height 11
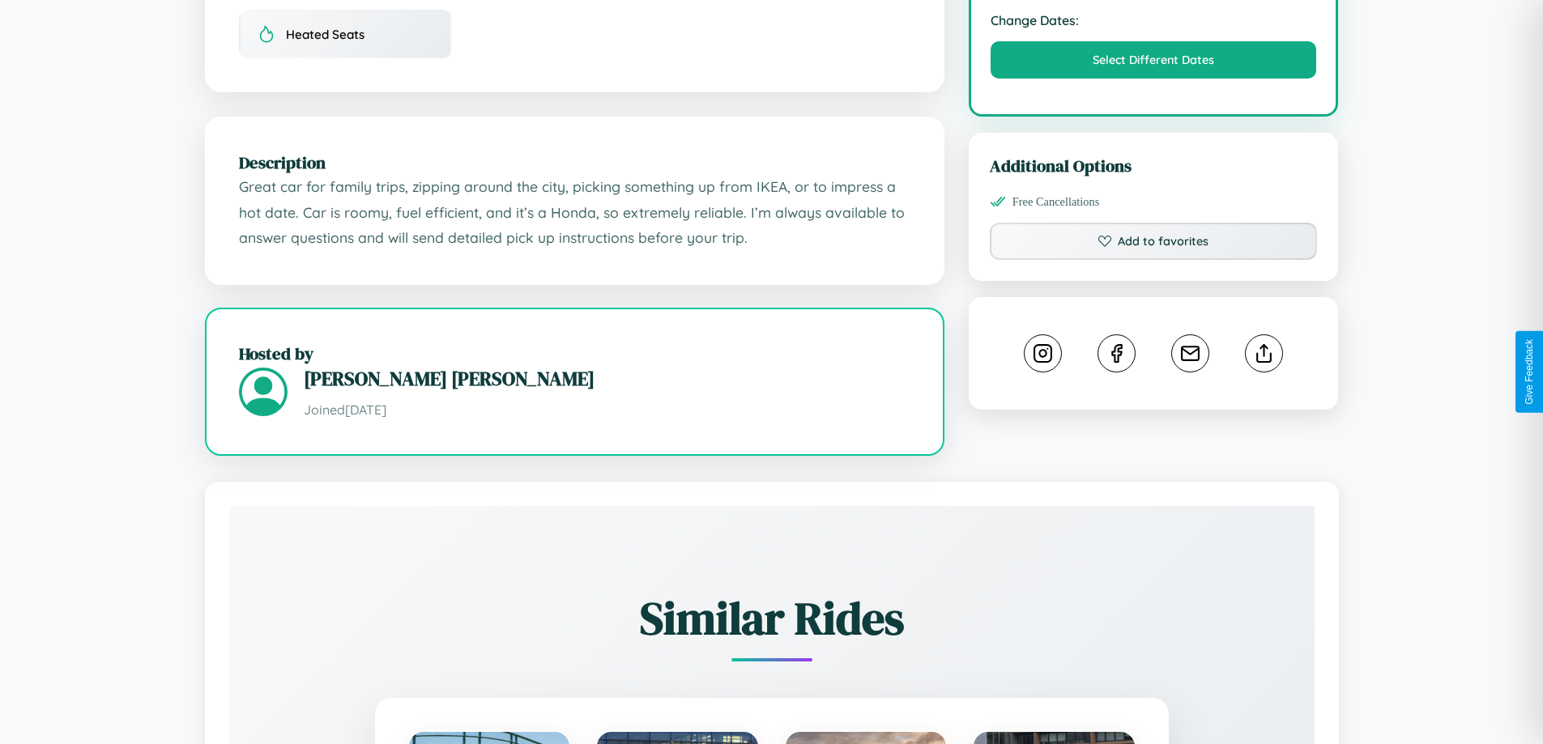
scroll to position [436, 0]
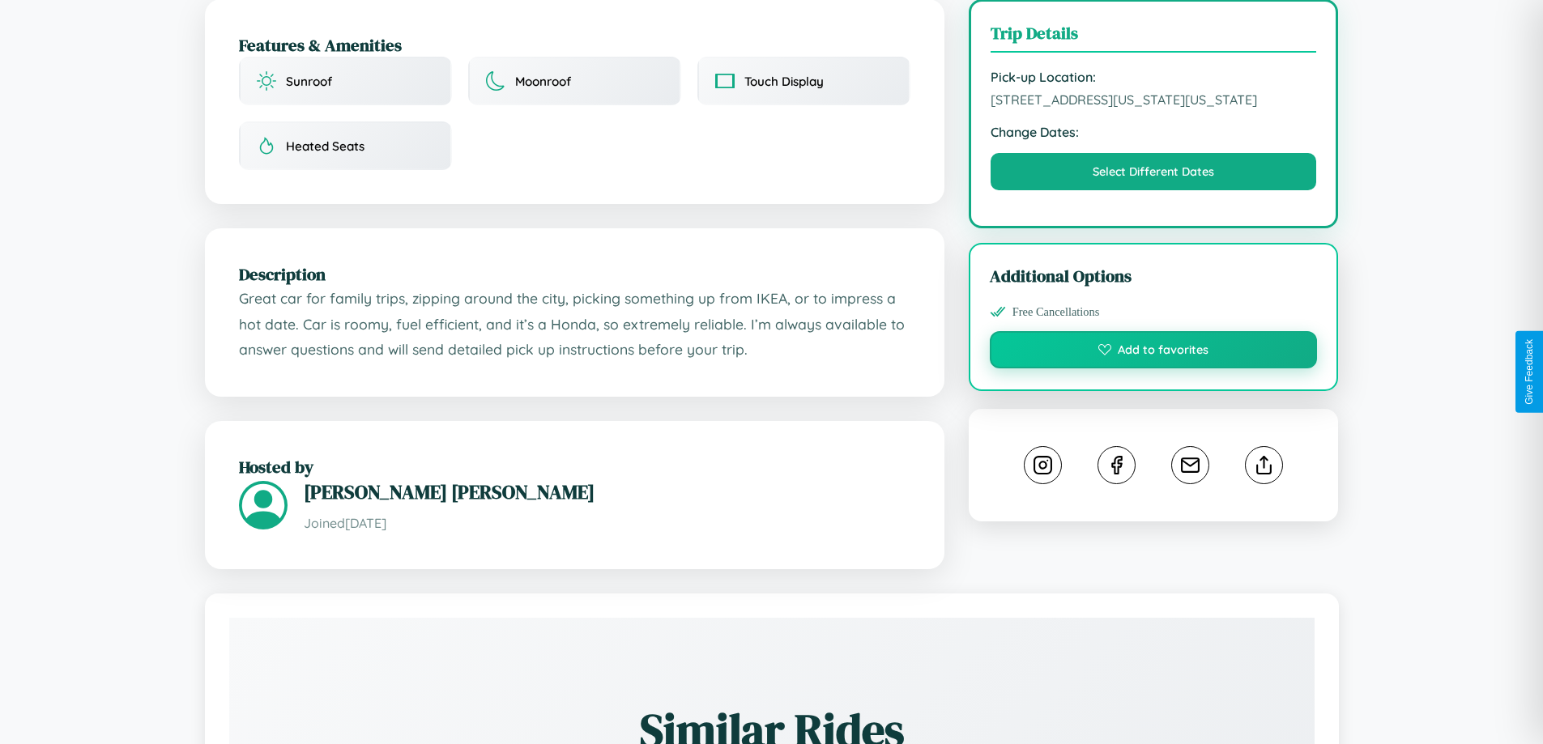
click at [1153, 368] on button "Add to favorites" at bounding box center [1153, 349] width 328 height 37
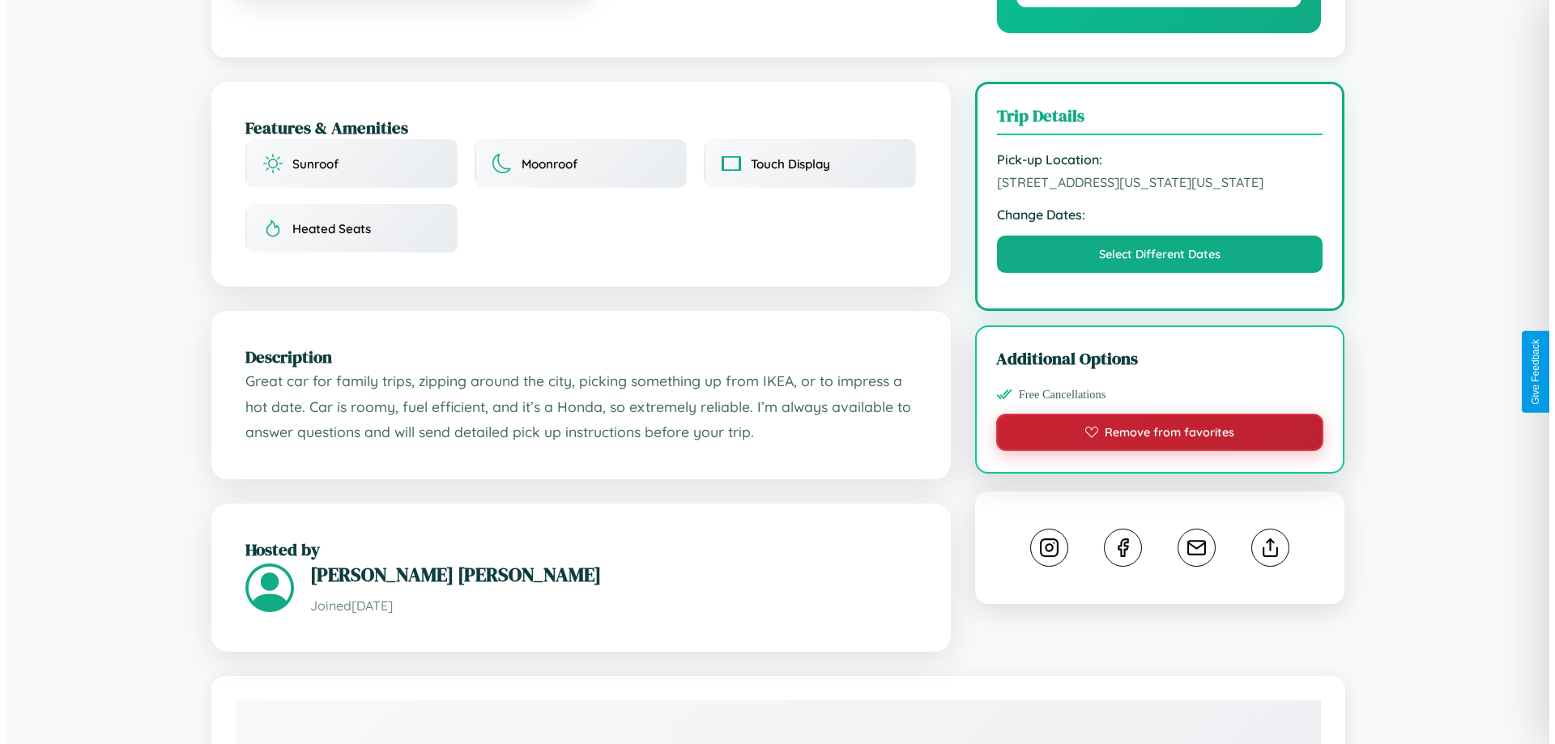
scroll to position [0, 0]
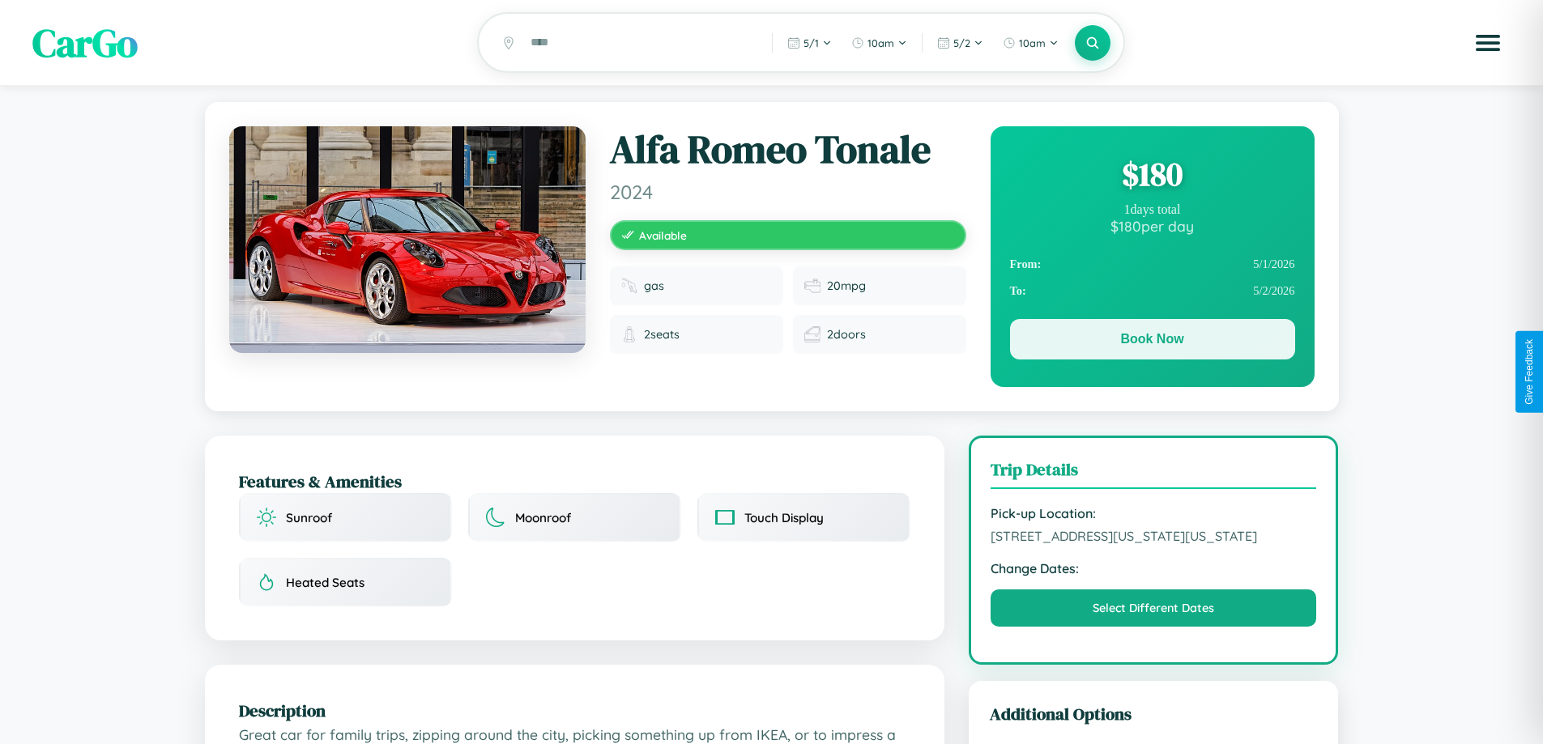
click at [1151, 343] on button "Book Now" at bounding box center [1152, 339] width 285 height 40
